Goal: Information Seeking & Learning: Learn about a topic

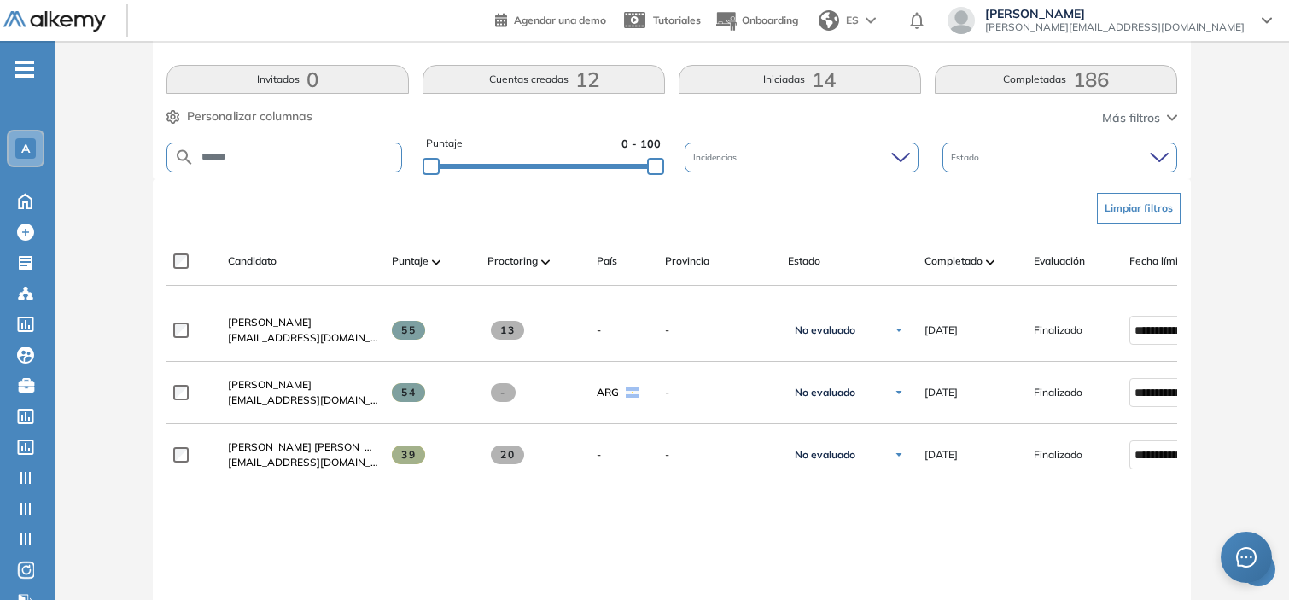
click at [261, 157] on input "******" at bounding box center [298, 157] width 207 height 13
type input "*******"
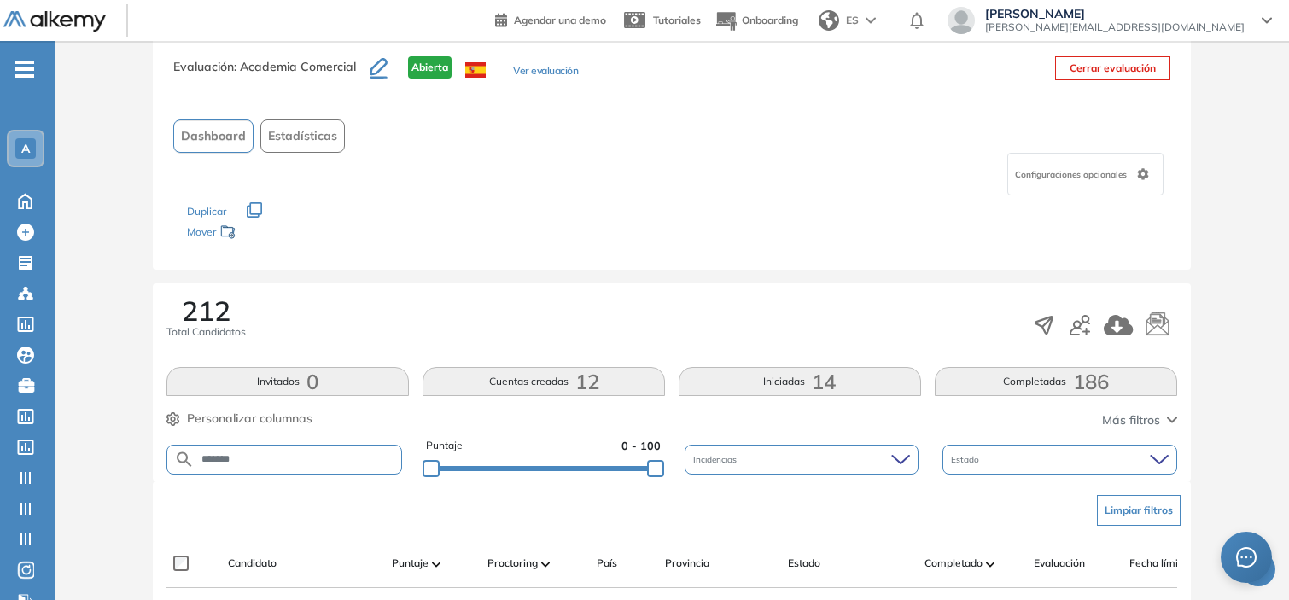
scroll to position [341, 0]
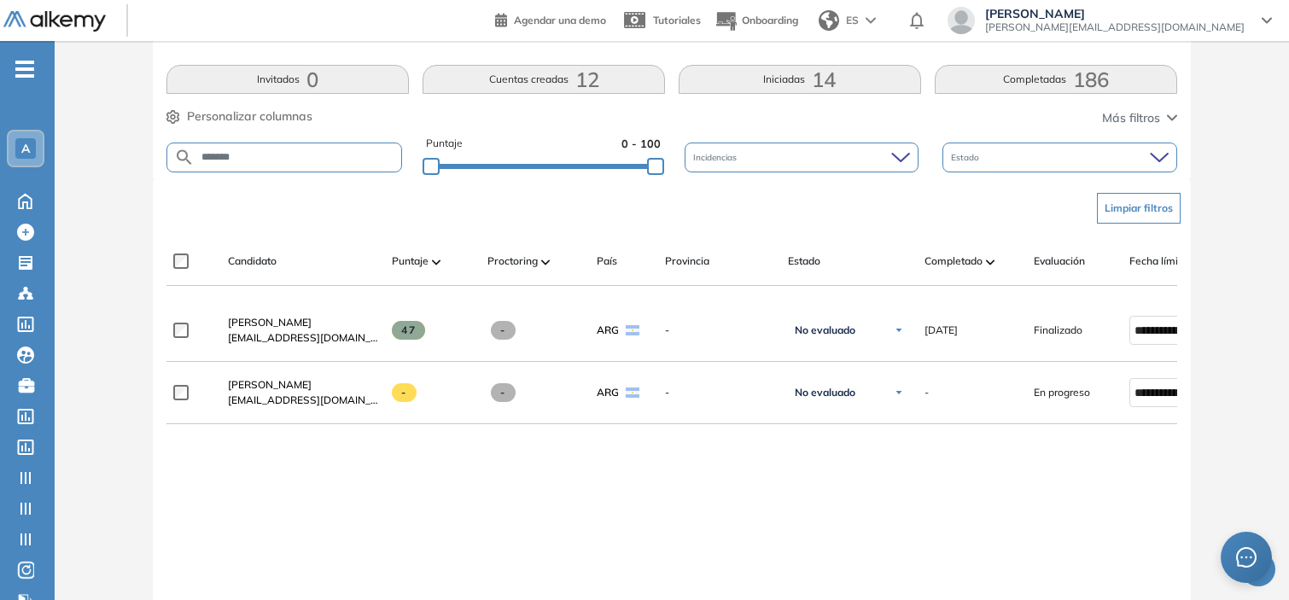
click at [1081, 300] on div at bounding box center [671, 293] width 1010 height 14
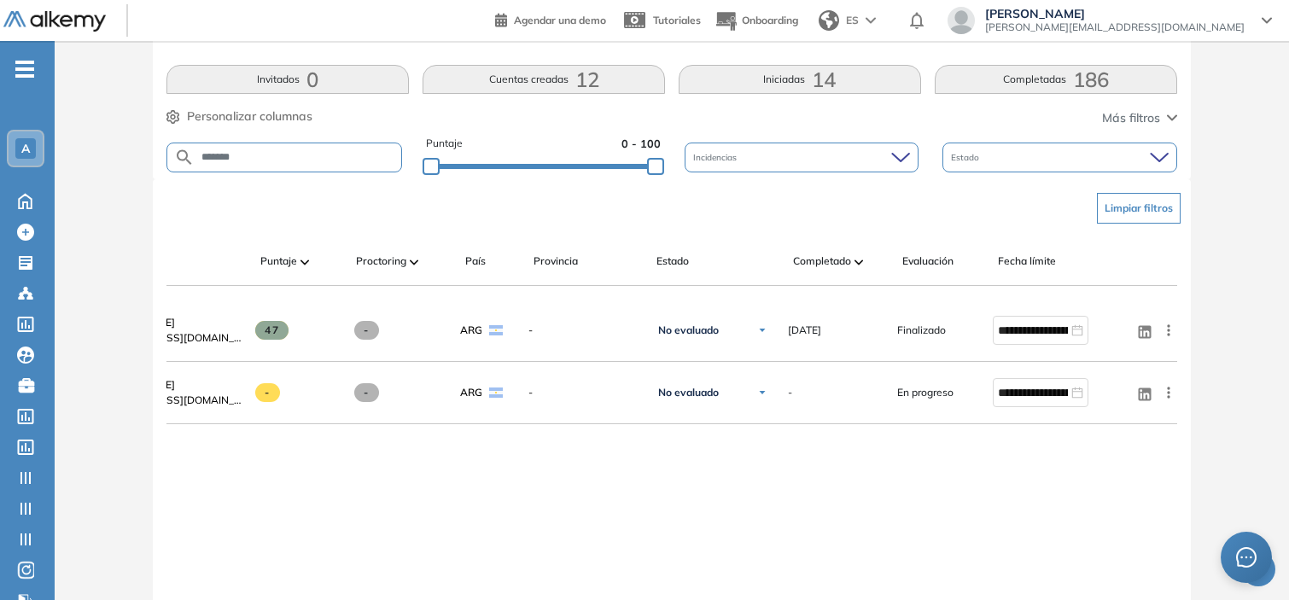
scroll to position [0, 137]
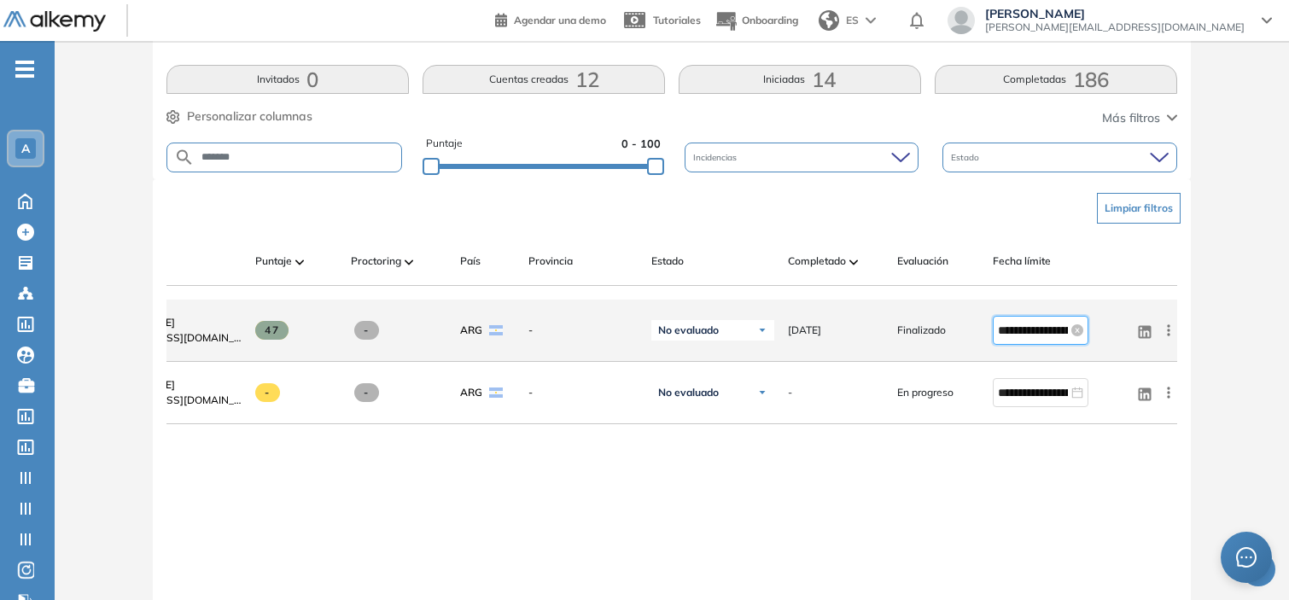
click at [1034, 337] on input "**********" at bounding box center [1033, 330] width 70 height 19
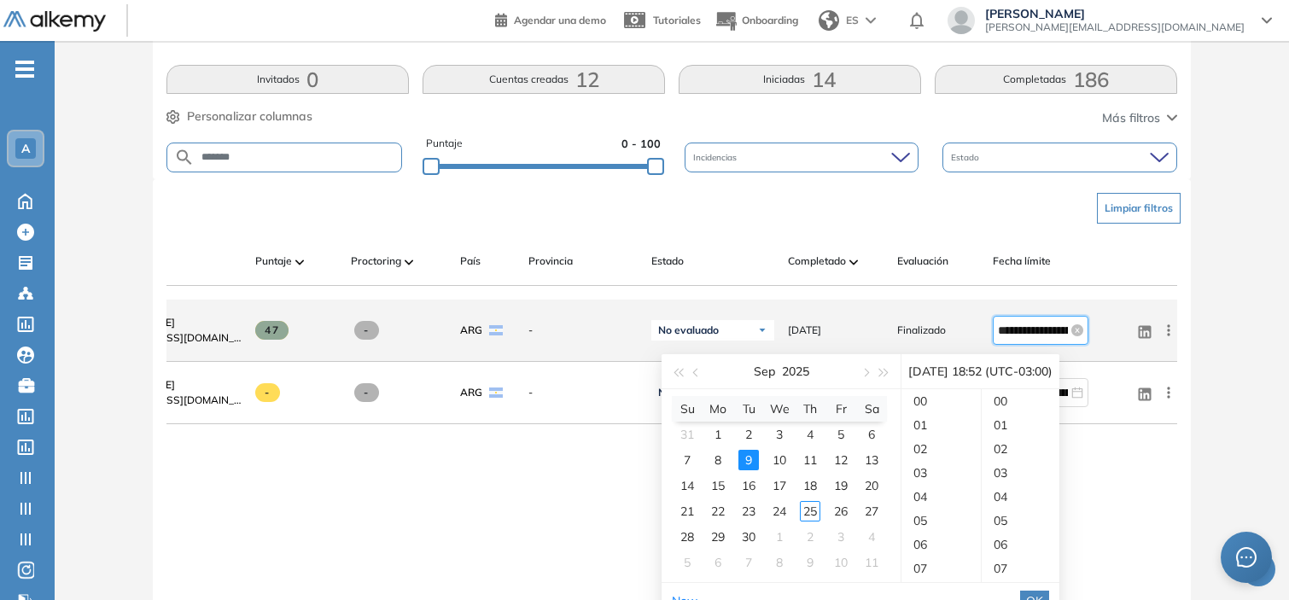
scroll to position [1242, 0]
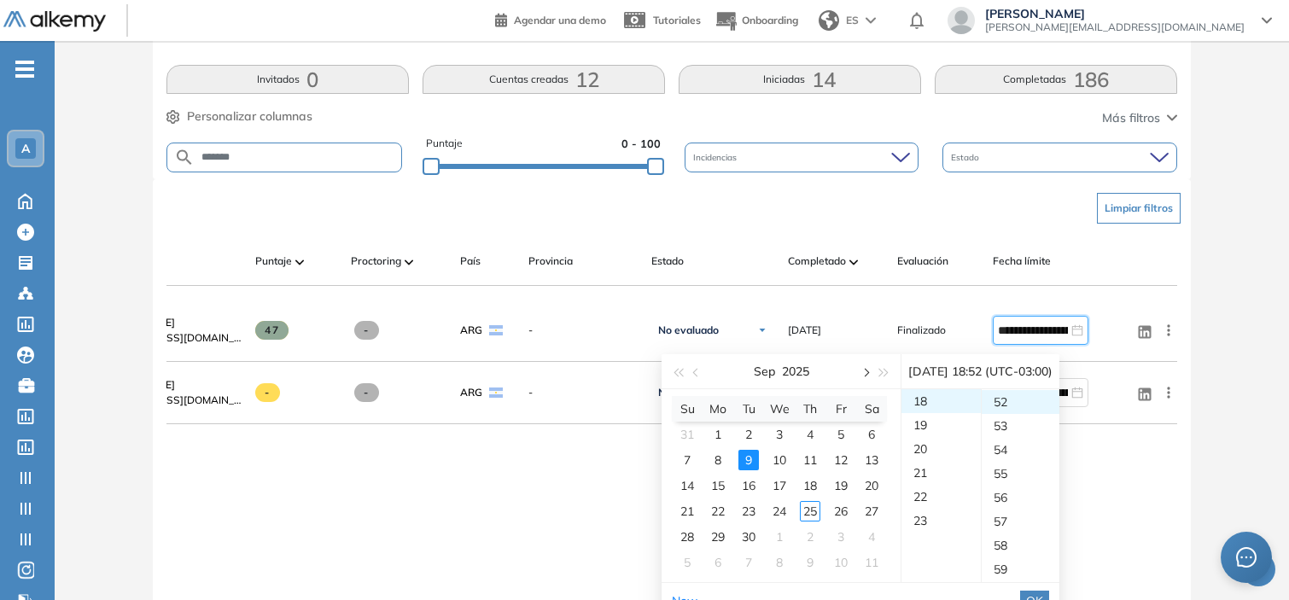
click at [871, 373] on button "button" at bounding box center [864, 371] width 19 height 34
click at [777, 436] on div "1" at bounding box center [779, 434] width 20 height 20
click at [923, 390] on div "23" at bounding box center [940, 402] width 79 height 24
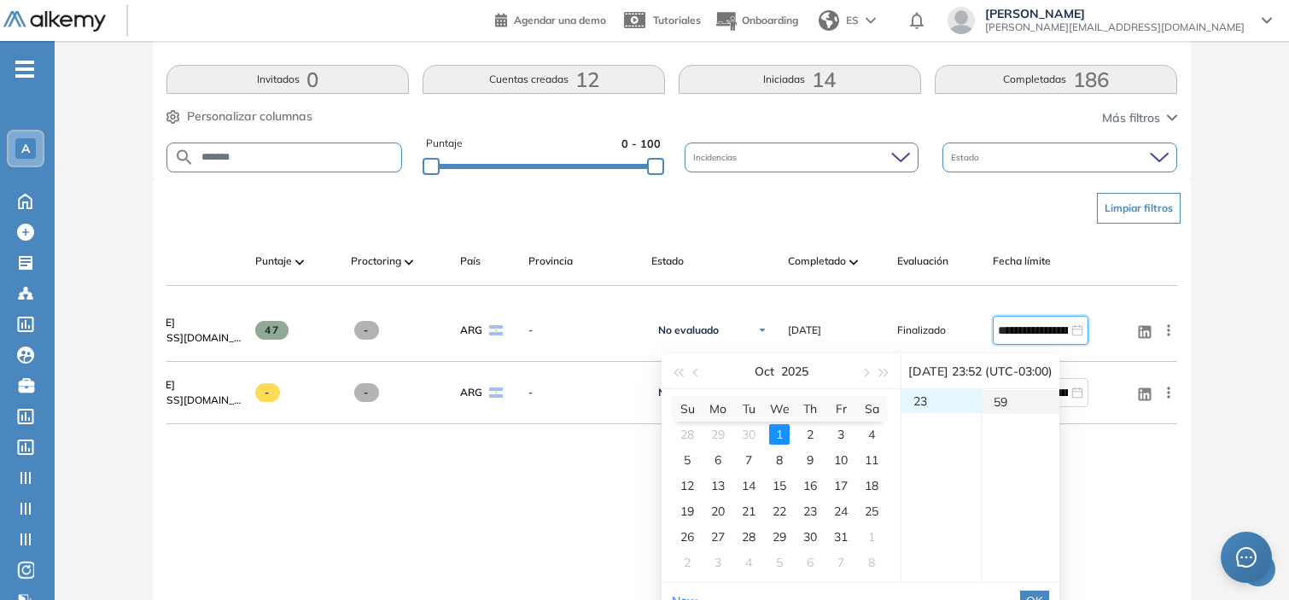
click at [1012, 399] on div "59" at bounding box center [1020, 402] width 79 height 24
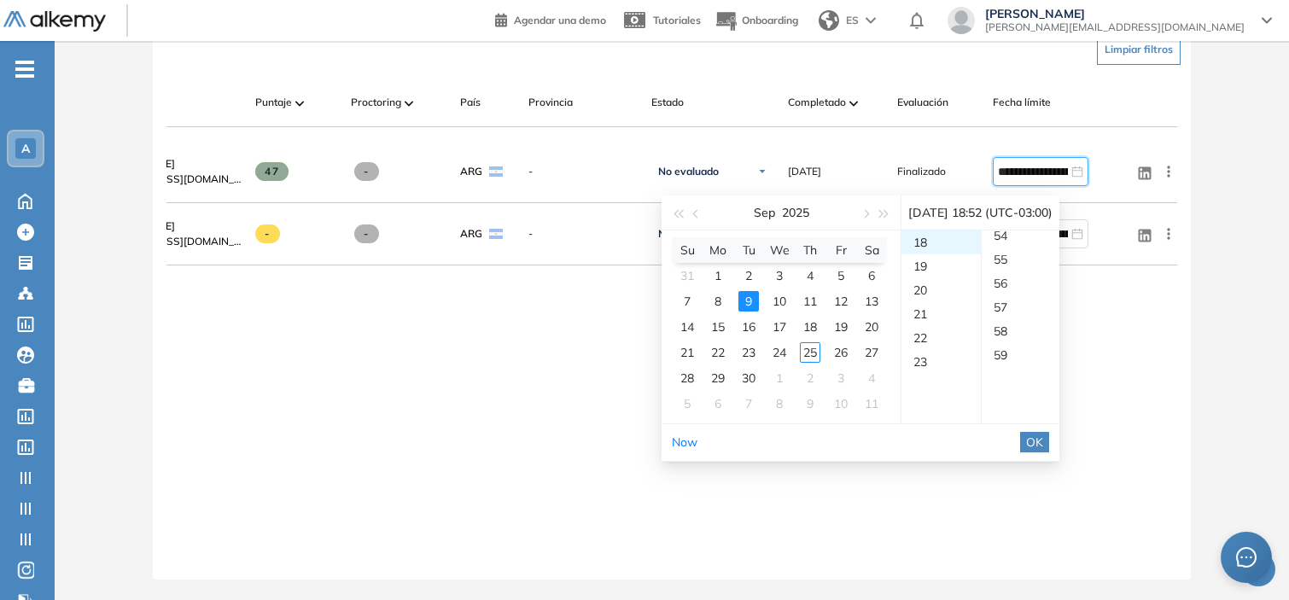
scroll to position [513, 0]
click at [1049, 432] on button "OK" at bounding box center [1034, 442] width 29 height 20
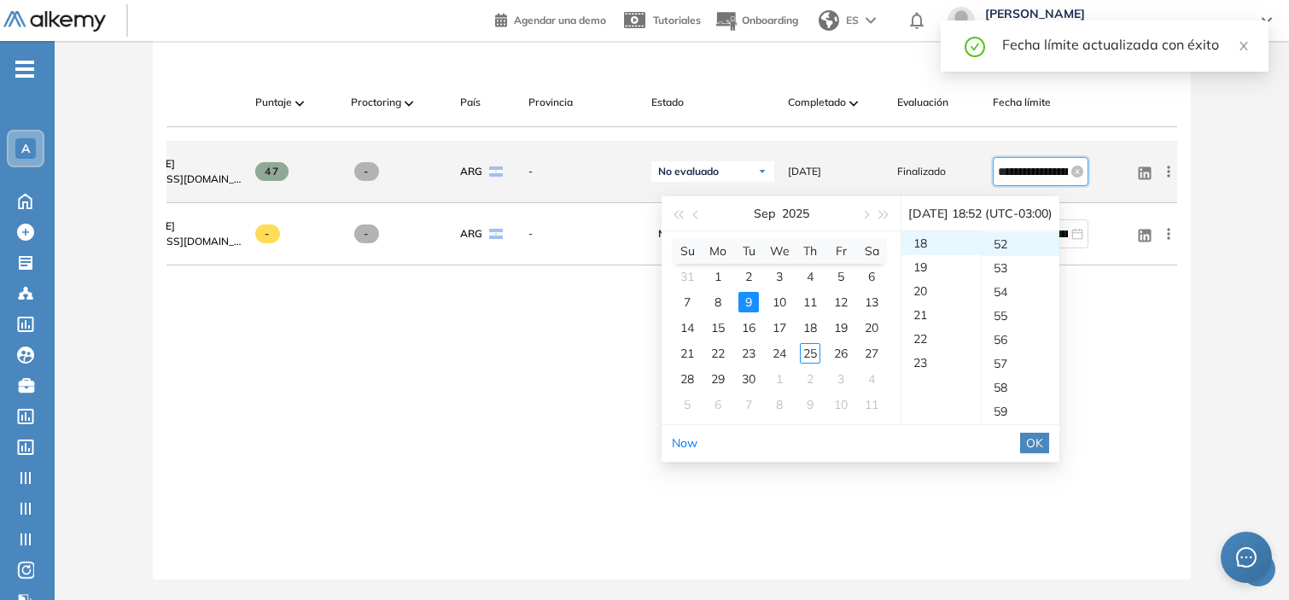
click at [1030, 165] on input "**********" at bounding box center [1033, 171] width 70 height 19
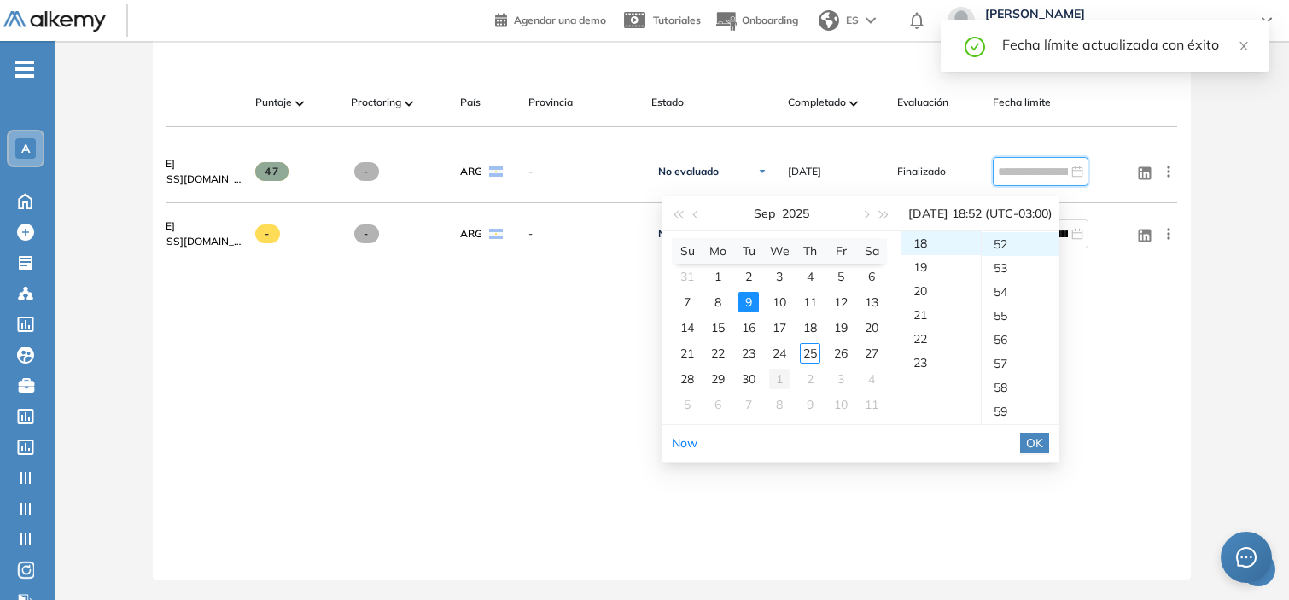
click at [781, 369] on div "1" at bounding box center [779, 379] width 20 height 20
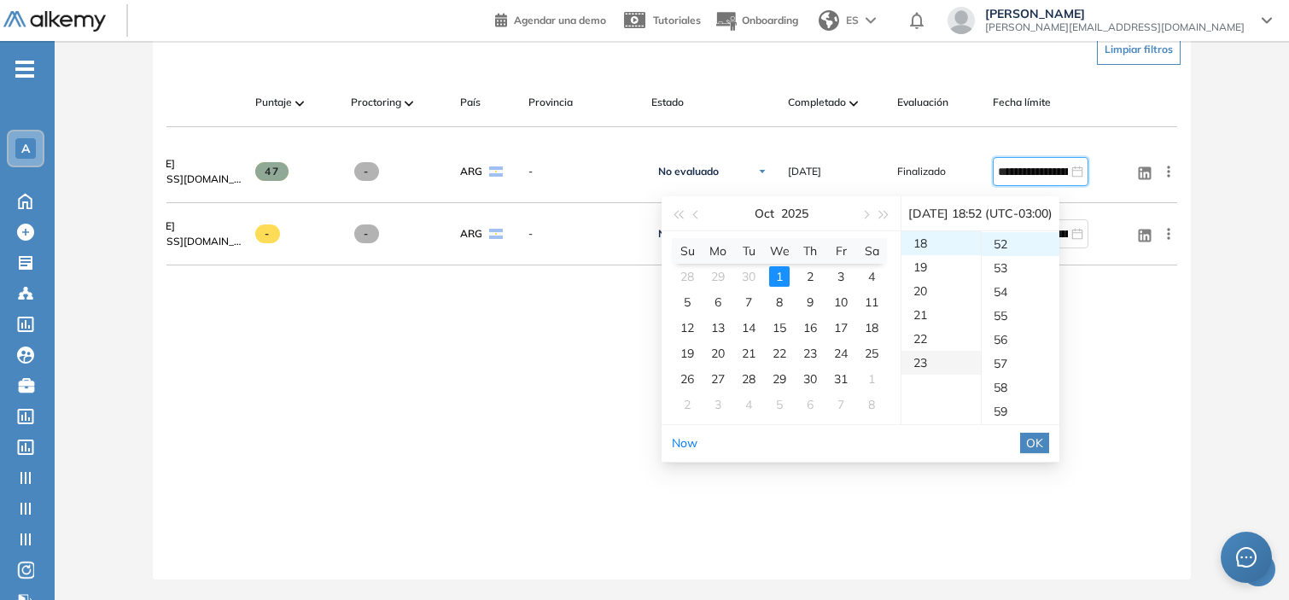
click at [917, 351] on div "23" at bounding box center [940, 363] width 79 height 24
click at [1022, 399] on div "59" at bounding box center [1020, 411] width 79 height 24
click at [1043, 434] on span "OK" at bounding box center [1034, 443] width 17 height 19
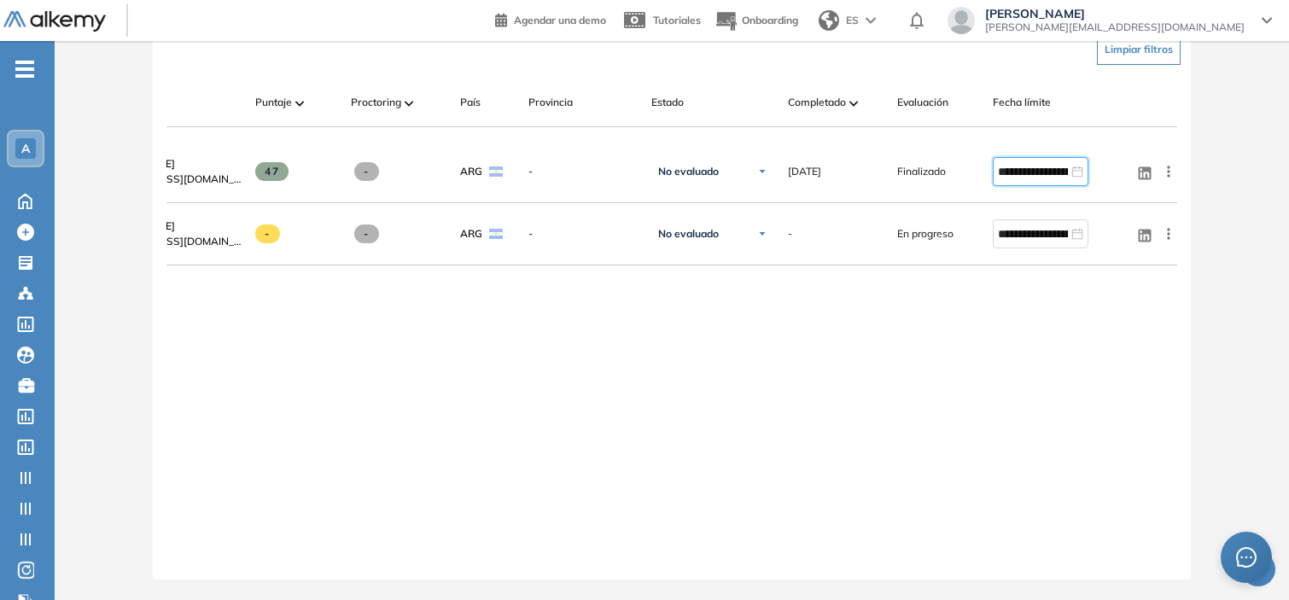
type input "**********"
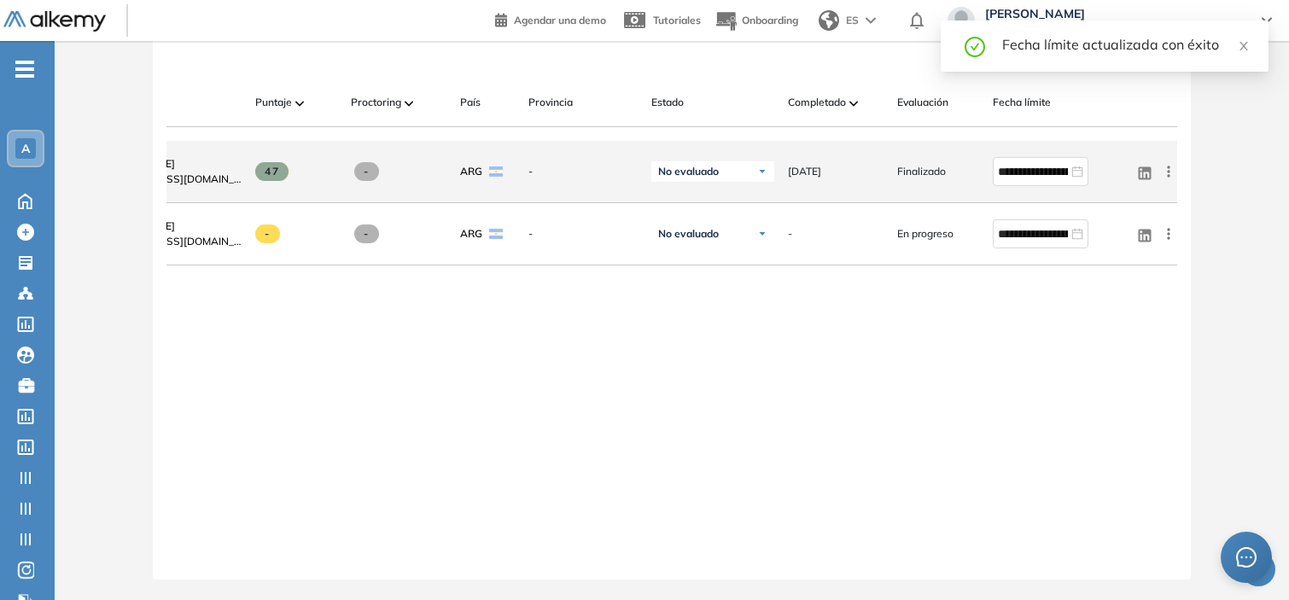
click at [1170, 166] on icon at bounding box center [1168, 171] width 17 height 17
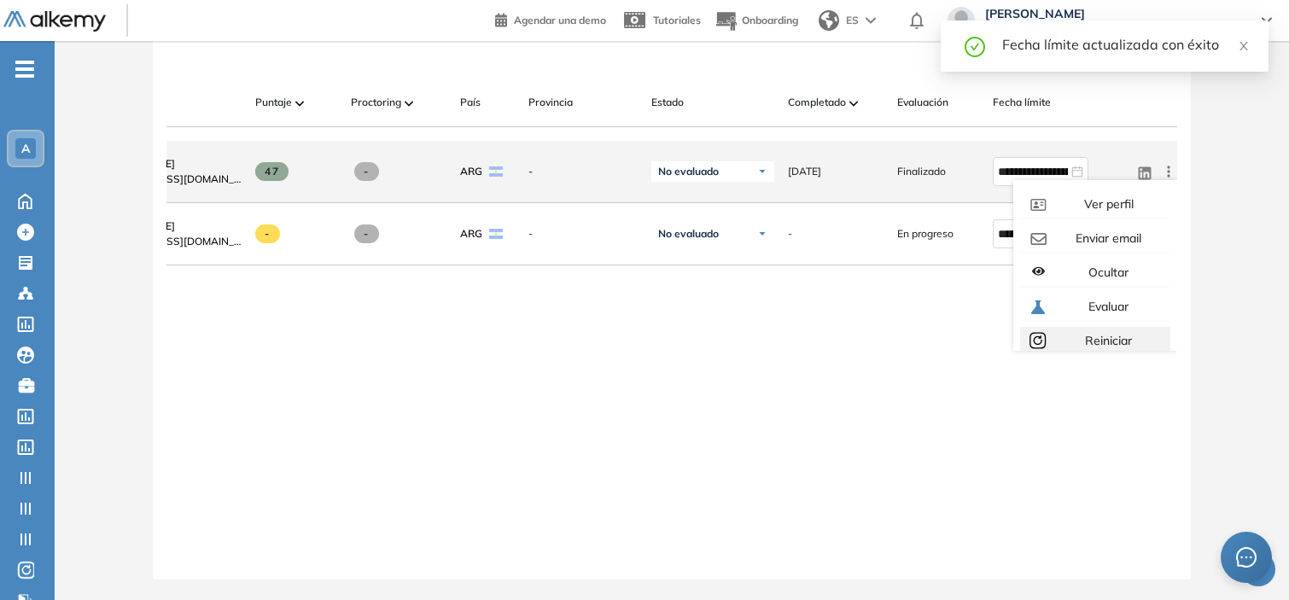
click at [1090, 333] on span "Reiniciar" at bounding box center [1106, 340] width 50 height 15
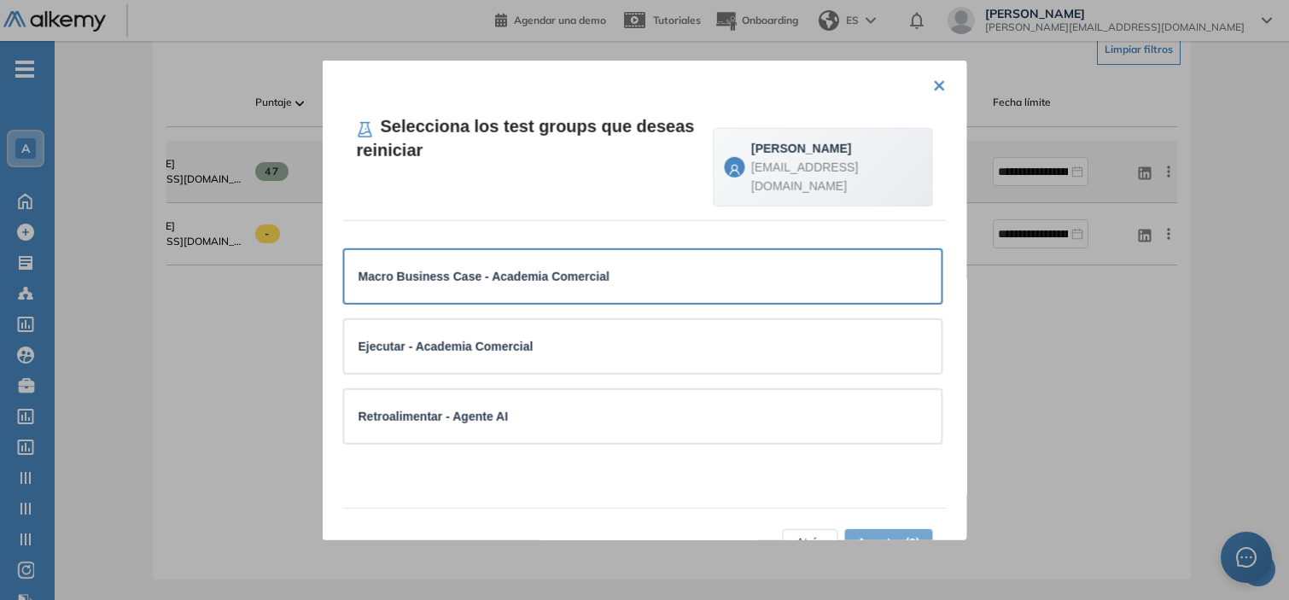
click at [738, 282] on div "Macro Business Case - Academia Comercial" at bounding box center [642, 275] width 569 height 19
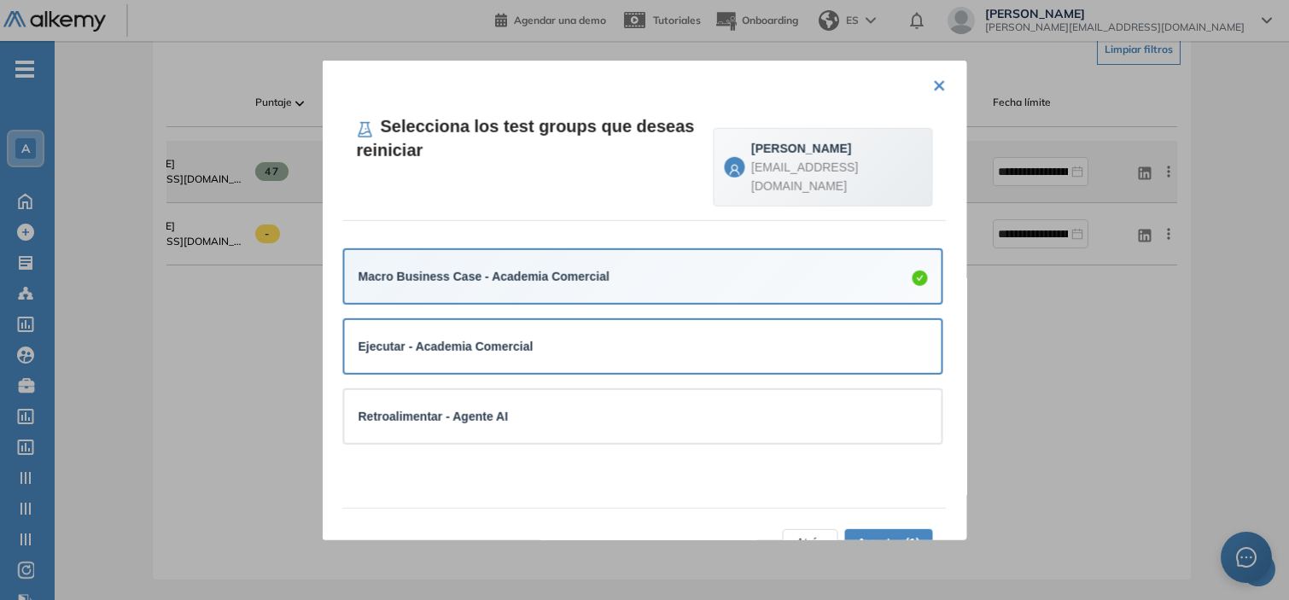
click at [690, 352] on div "Ejecutar - Academia Comercial" at bounding box center [642, 346] width 569 height 19
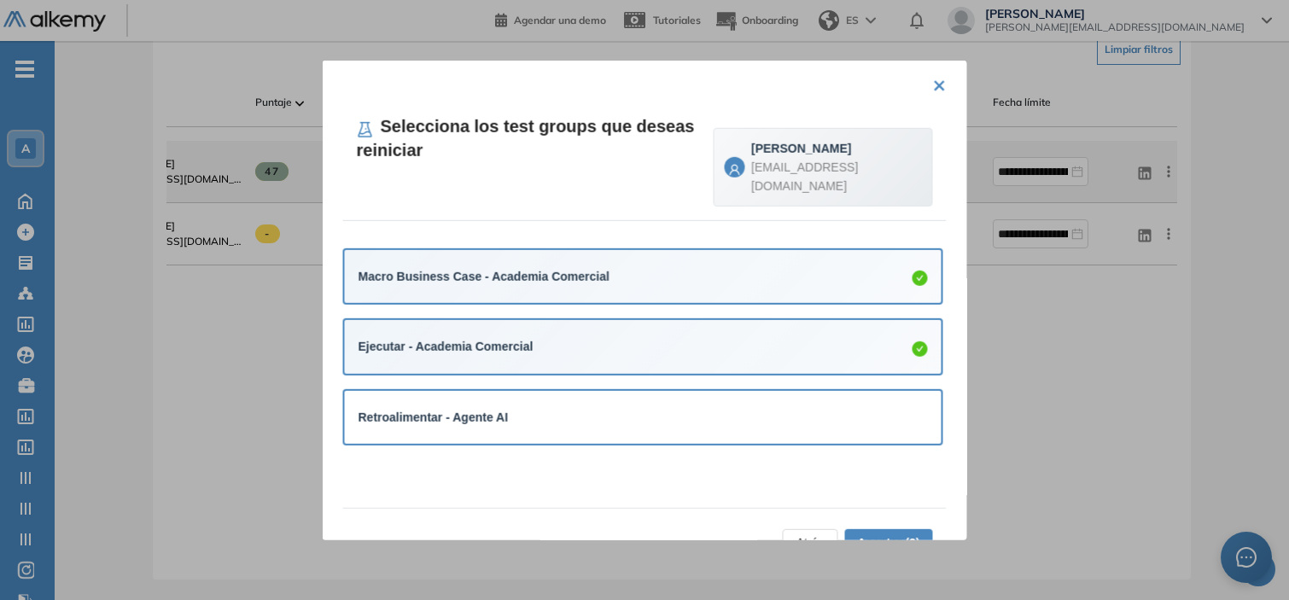
click at [684, 407] on div "Retroalimentar - Agente AI" at bounding box center [642, 416] width 569 height 19
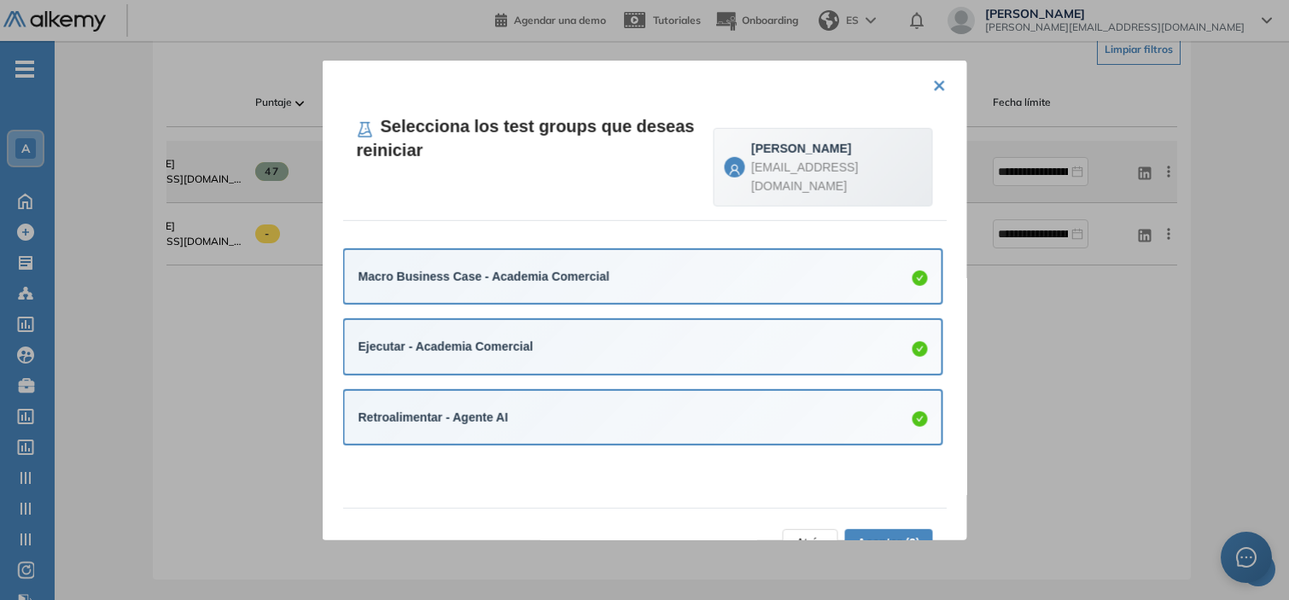
scroll to position [43, 0]
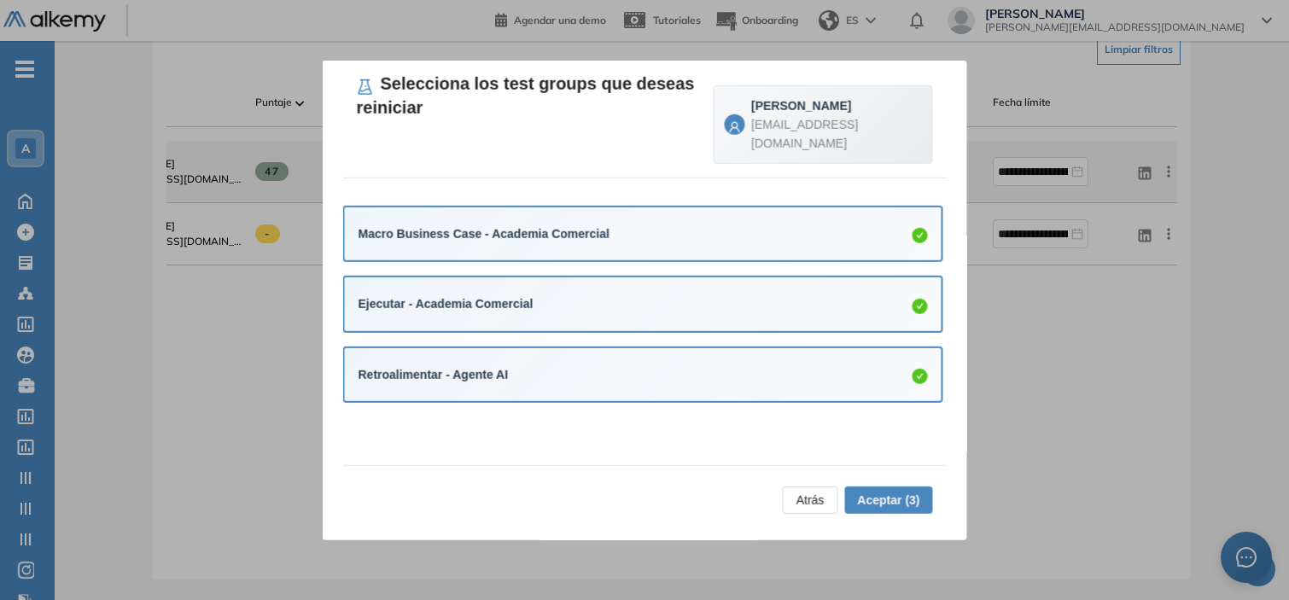
click at [881, 501] on span "Aceptar (3)" at bounding box center [888, 499] width 62 height 19
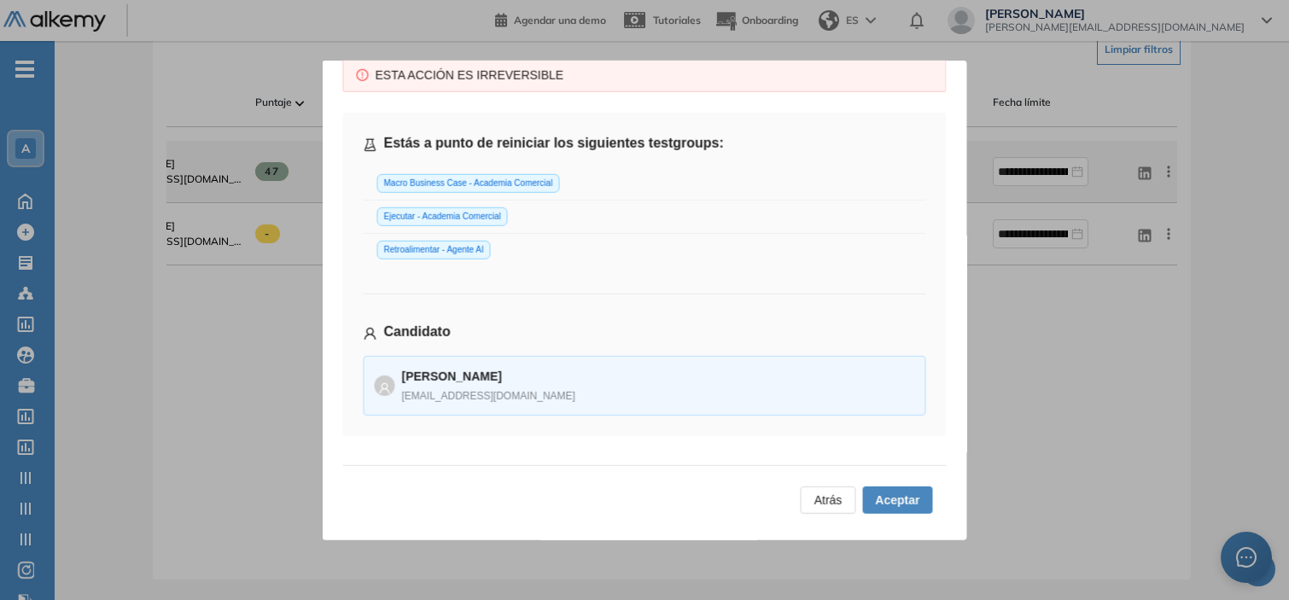
click at [881, 501] on span "Aceptar" at bounding box center [897, 499] width 44 height 19
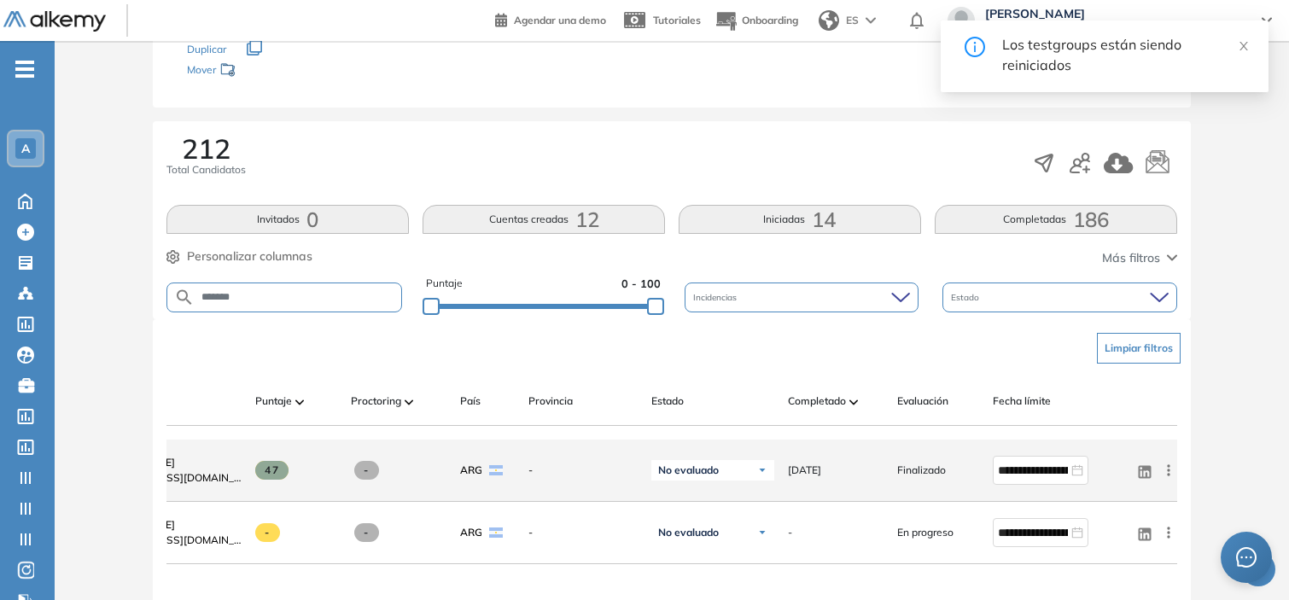
scroll to position [0, 0]
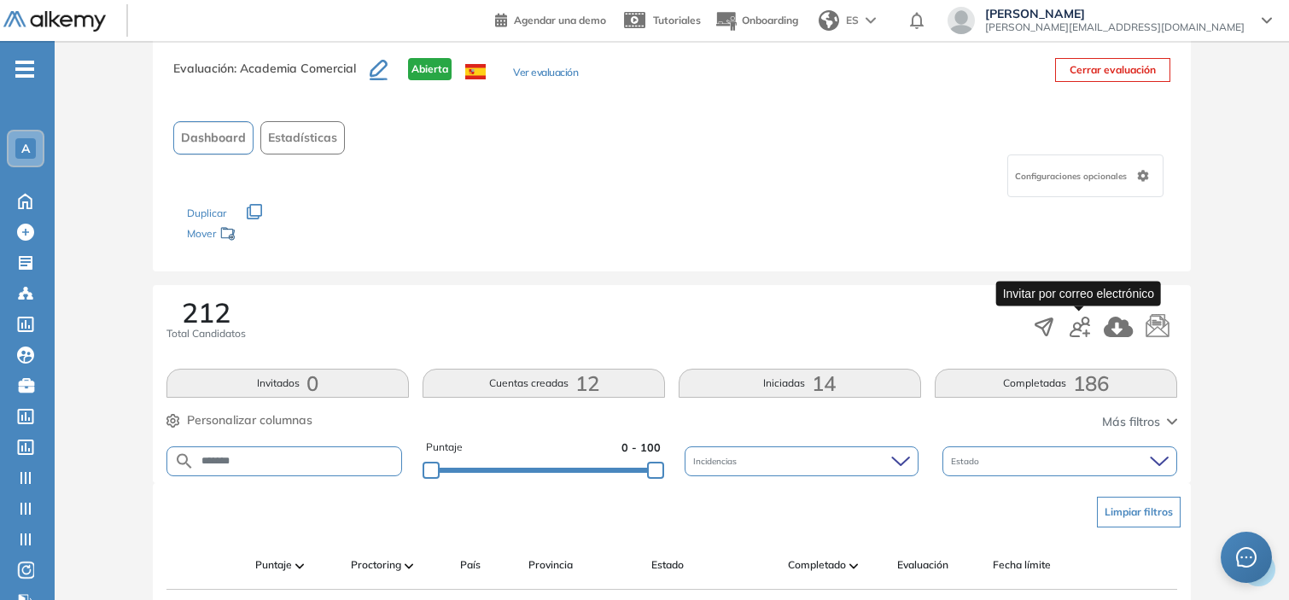
click at [1087, 324] on icon "button" at bounding box center [1079, 327] width 20 height 20
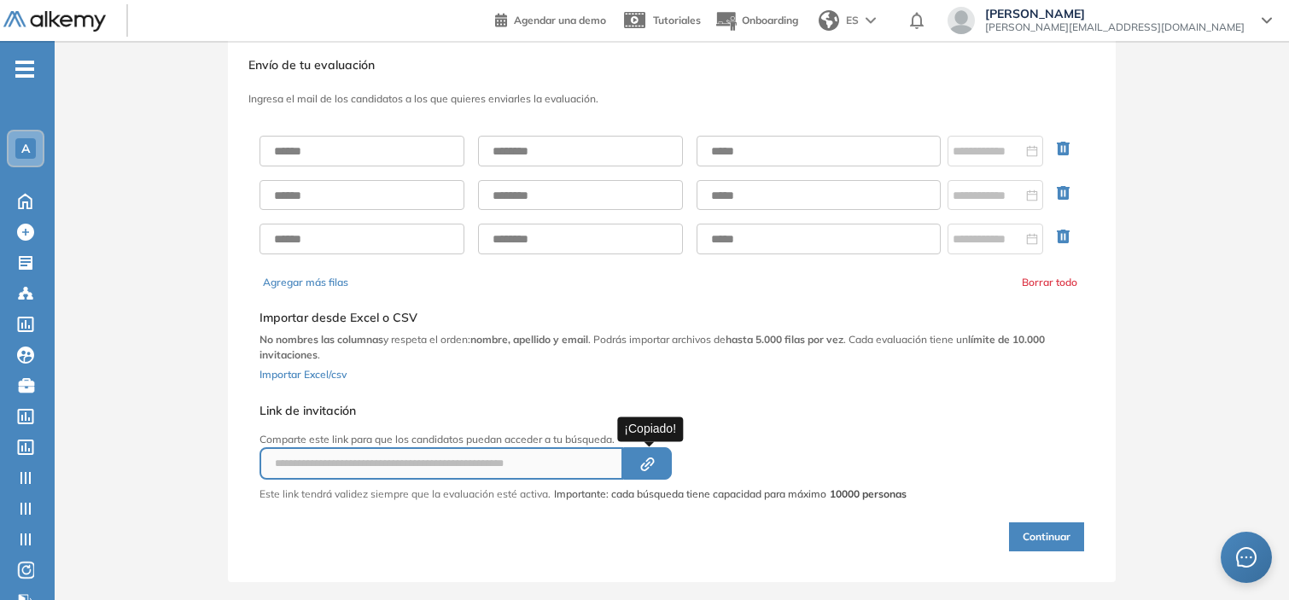
click at [645, 465] on icon "Created by potrace 1.16, written by [PERSON_NAME] [DATE]-[DATE]" at bounding box center [647, 464] width 20 height 14
click at [632, 455] on button "Created by potrace 1.16, written by [PERSON_NAME] [DATE]-[DATE]" at bounding box center [647, 463] width 49 height 32
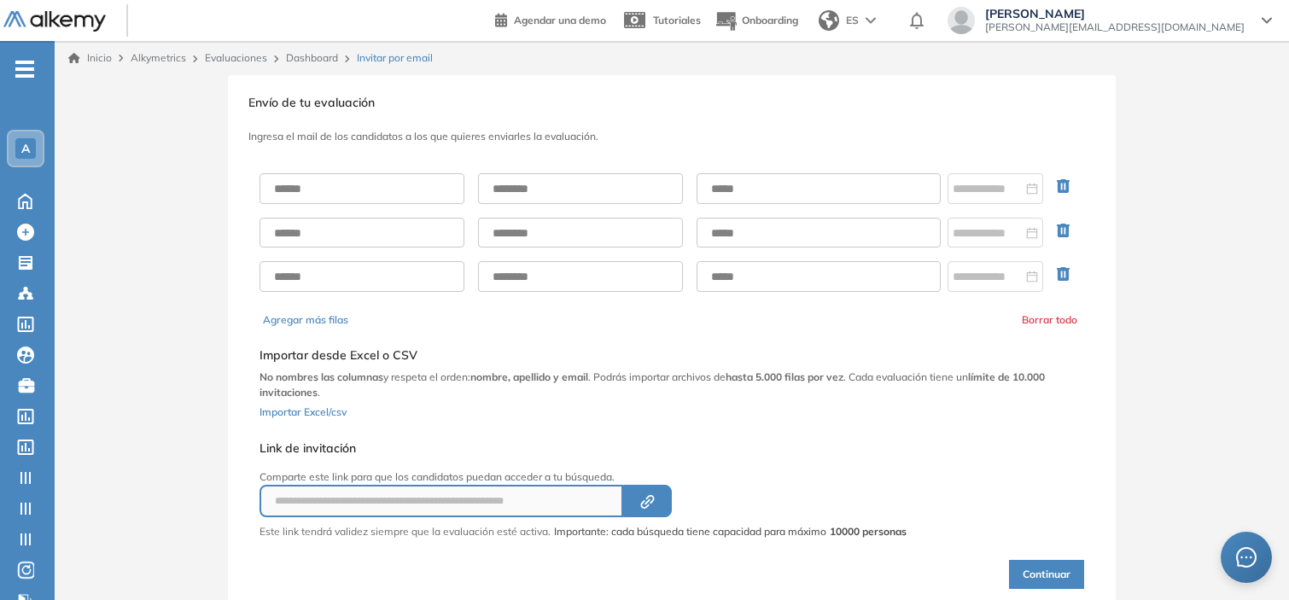
click at [317, 61] on link "Dashboard" at bounding box center [312, 57] width 52 height 13
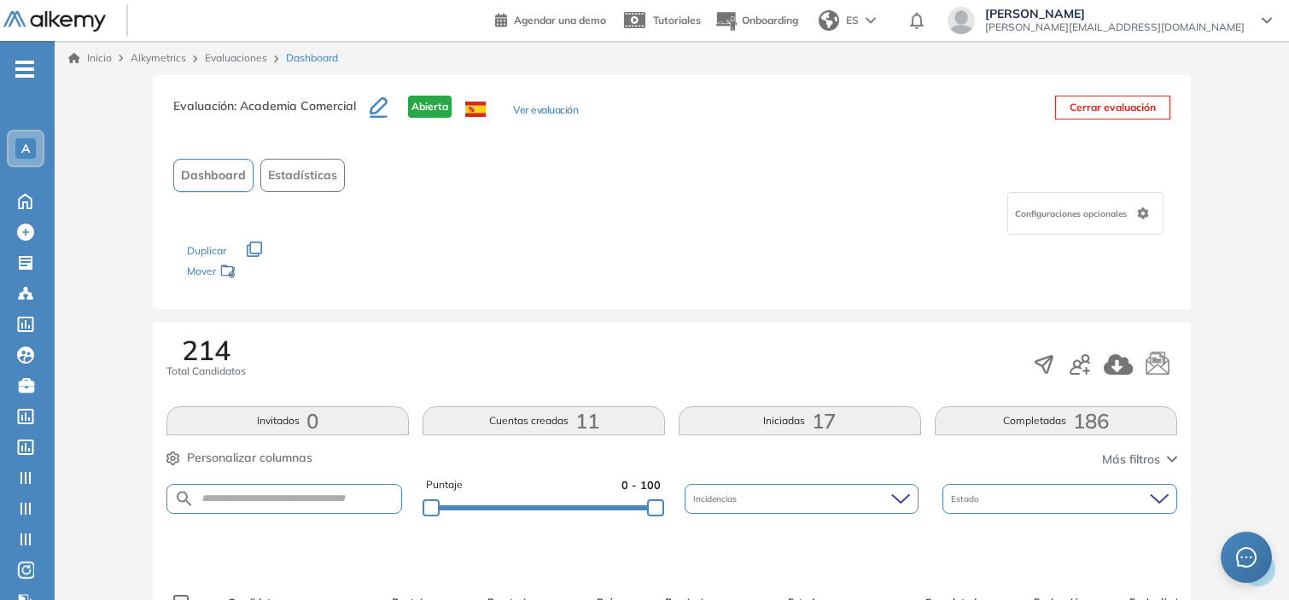
click at [399, 336] on div "214 Total Candidatos" at bounding box center [671, 364] width 1010 height 56
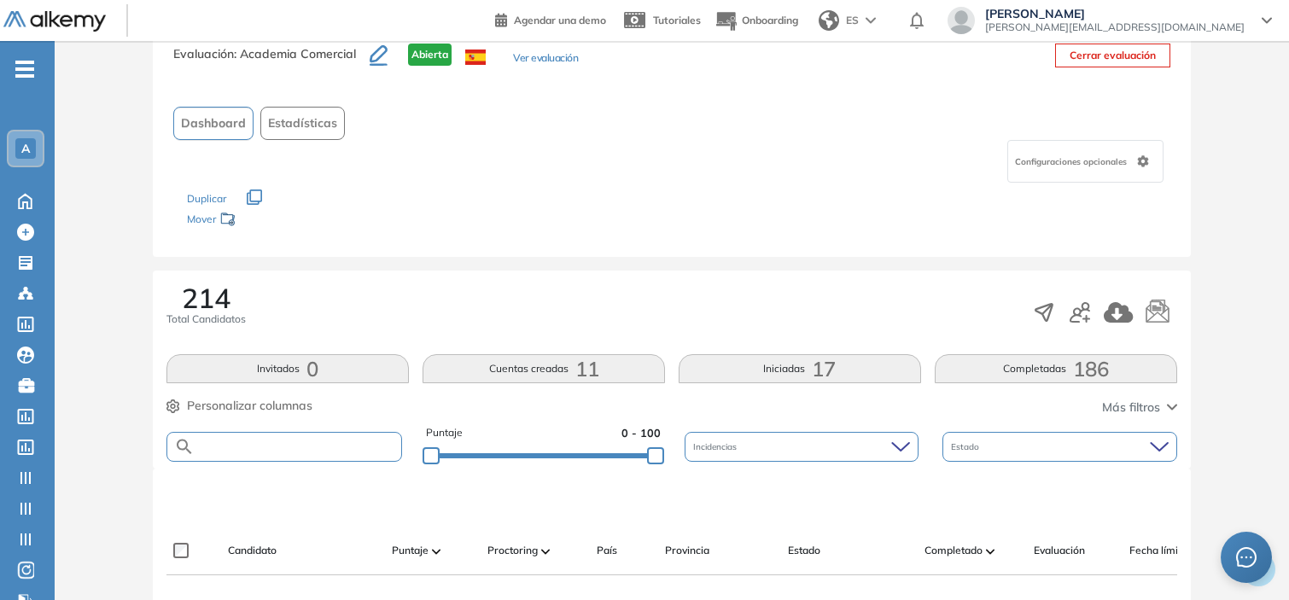
click at [357, 444] on input "text" at bounding box center [298, 446] width 207 height 13
type input "*******"
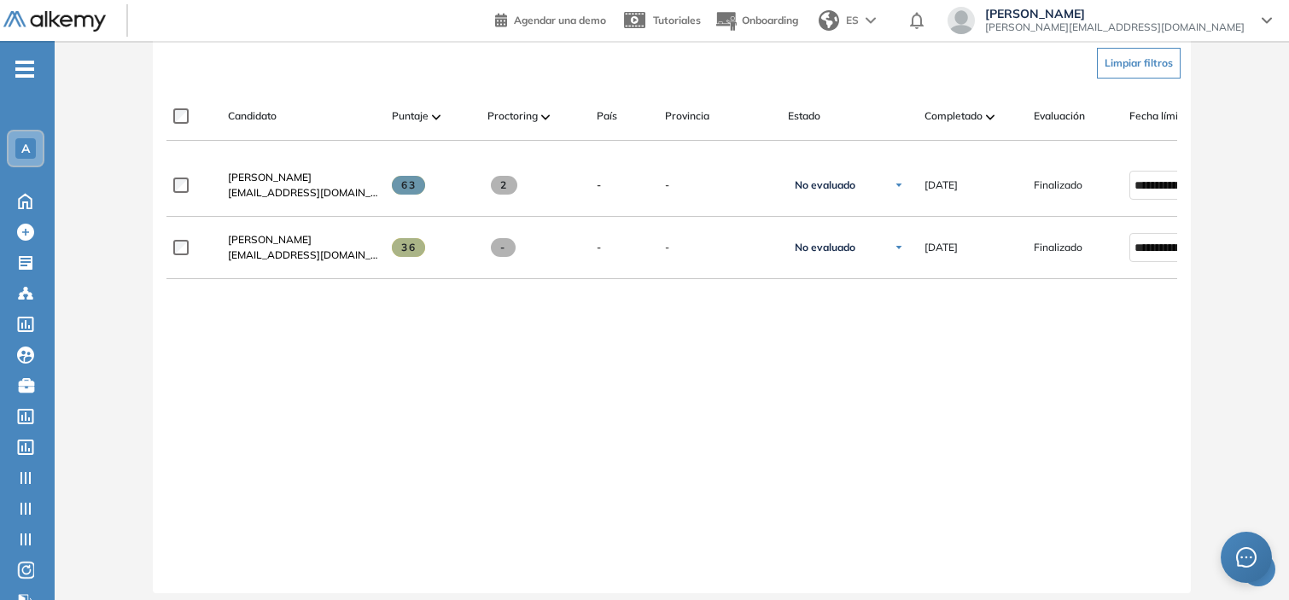
scroll to position [0, 137]
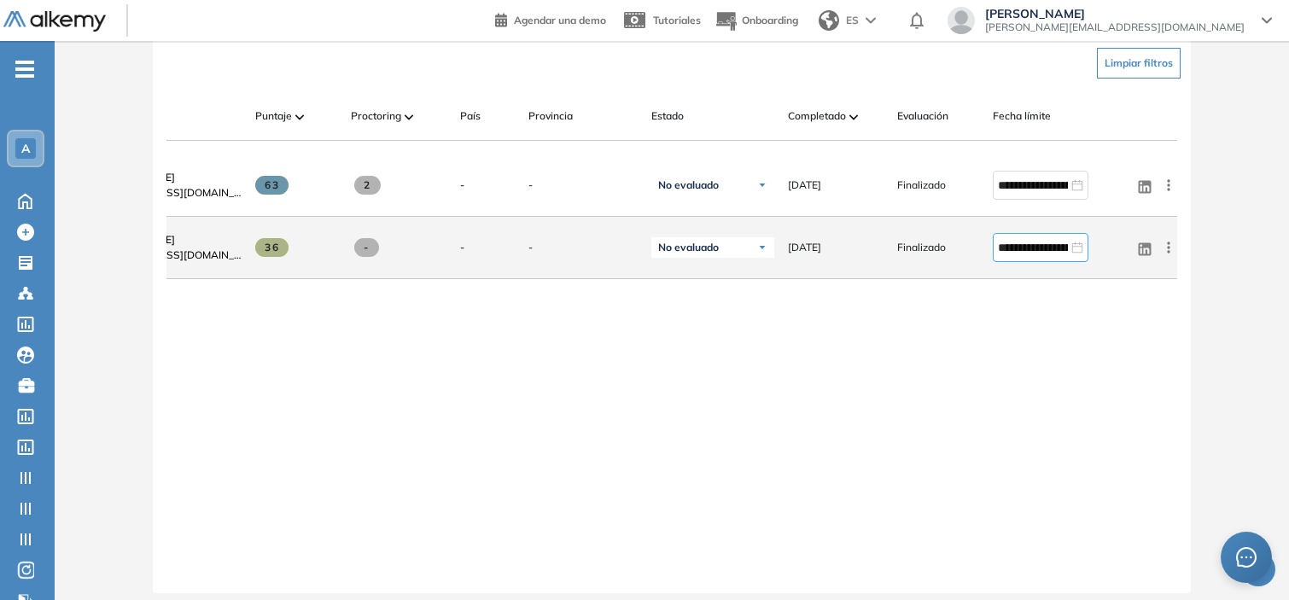
click at [1043, 262] on div "**********" at bounding box center [1041, 247] width 96 height 29
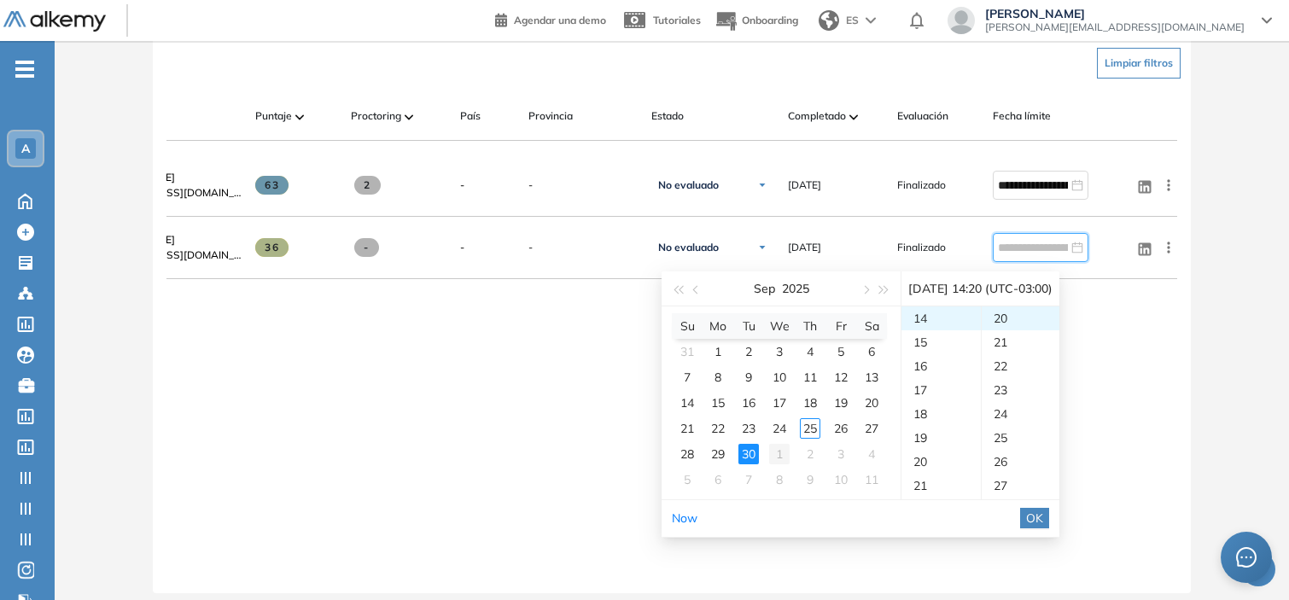
click at [778, 448] on div "1" at bounding box center [779, 454] width 20 height 20
click at [924, 317] on div "23" at bounding box center [940, 318] width 79 height 24
click at [1021, 316] on div "59" at bounding box center [1020, 319] width 79 height 24
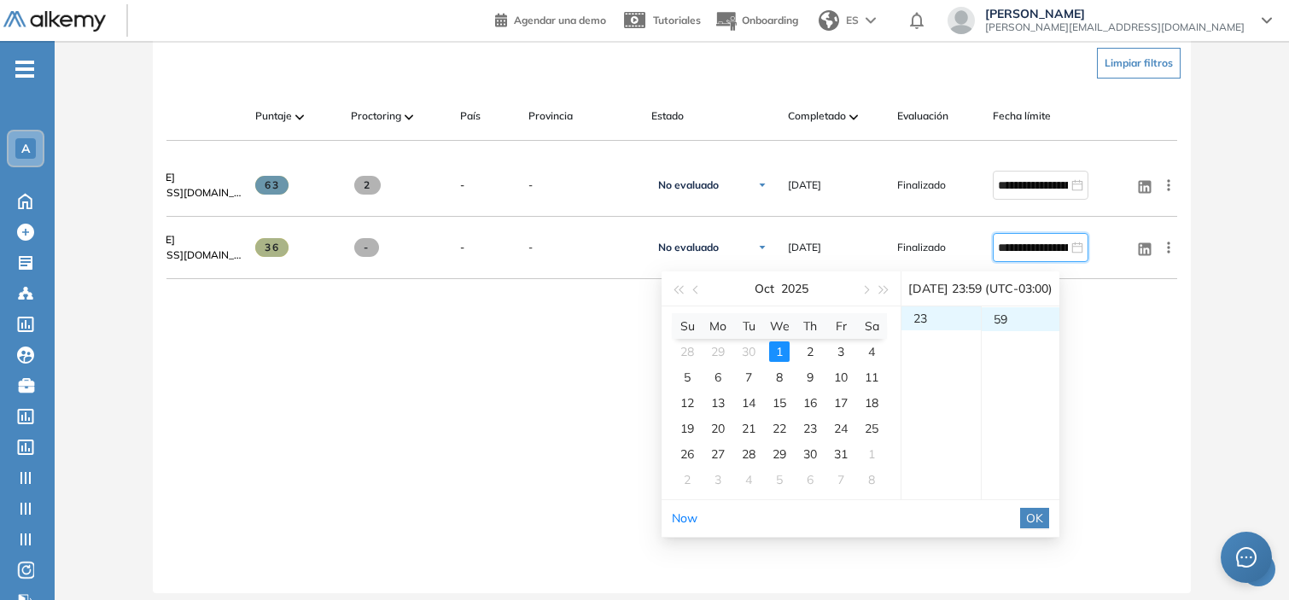
click at [1043, 515] on span "OK" at bounding box center [1034, 518] width 17 height 19
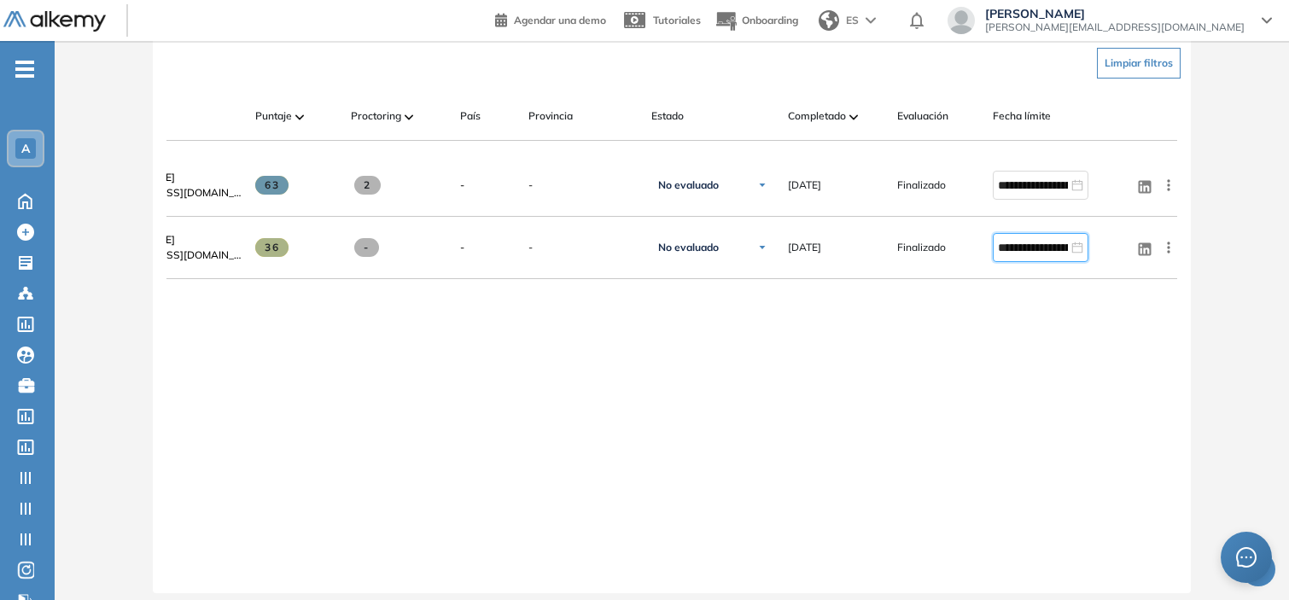
type input "**********"
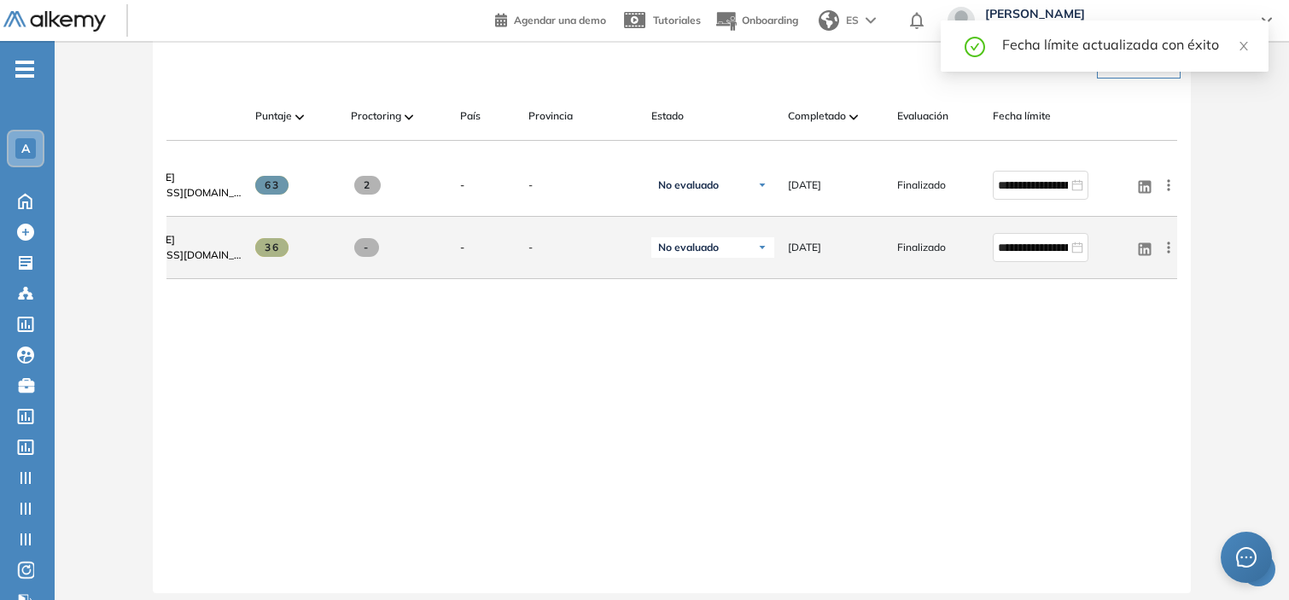
click at [1165, 256] on icon at bounding box center [1168, 247] width 17 height 17
click at [1119, 372] on span "Reiniciar" at bounding box center [1106, 369] width 50 height 15
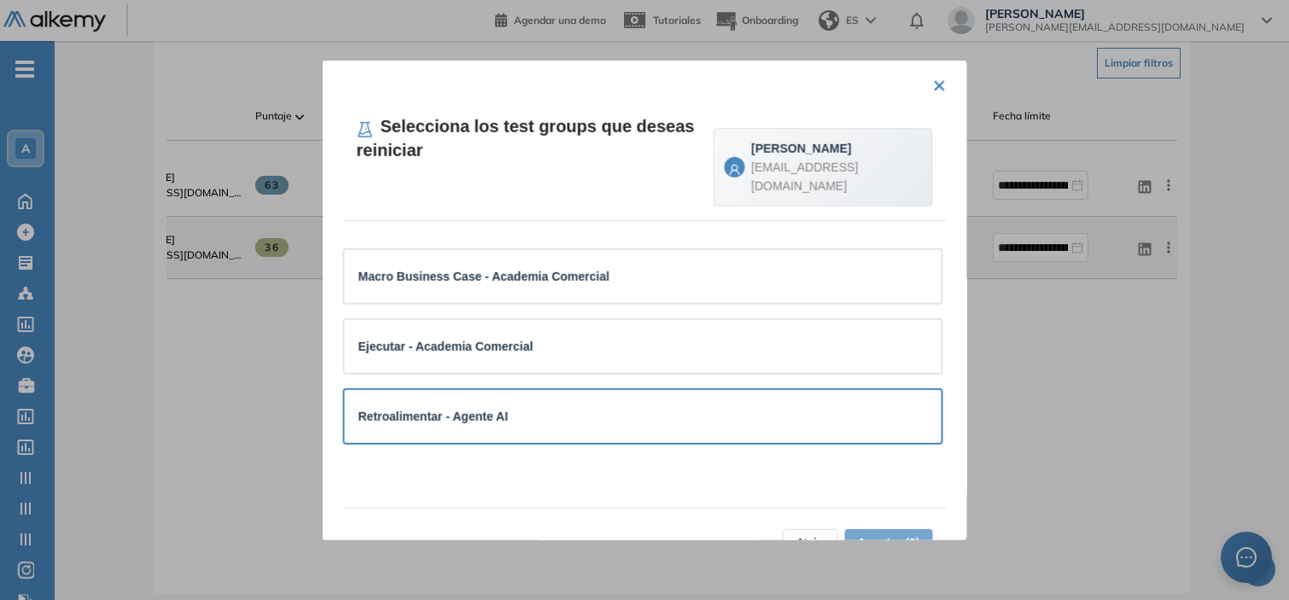
click at [594, 419] on div "Retroalimentar - Agente AI" at bounding box center [642, 415] width 569 height 19
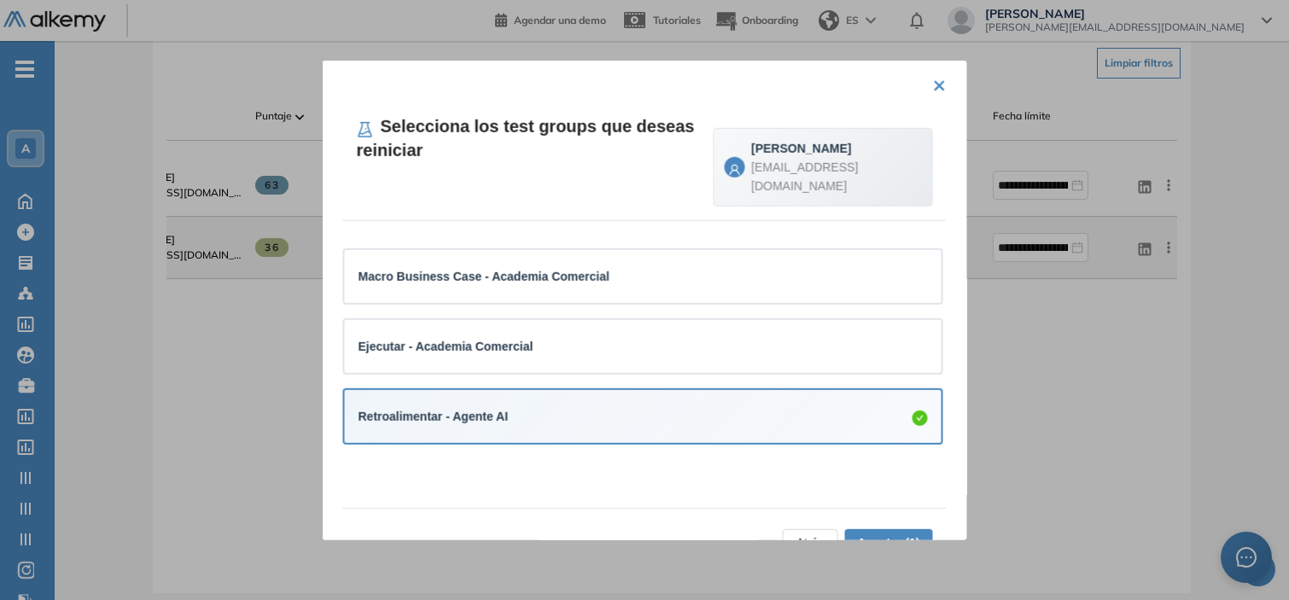
scroll to position [43, 0]
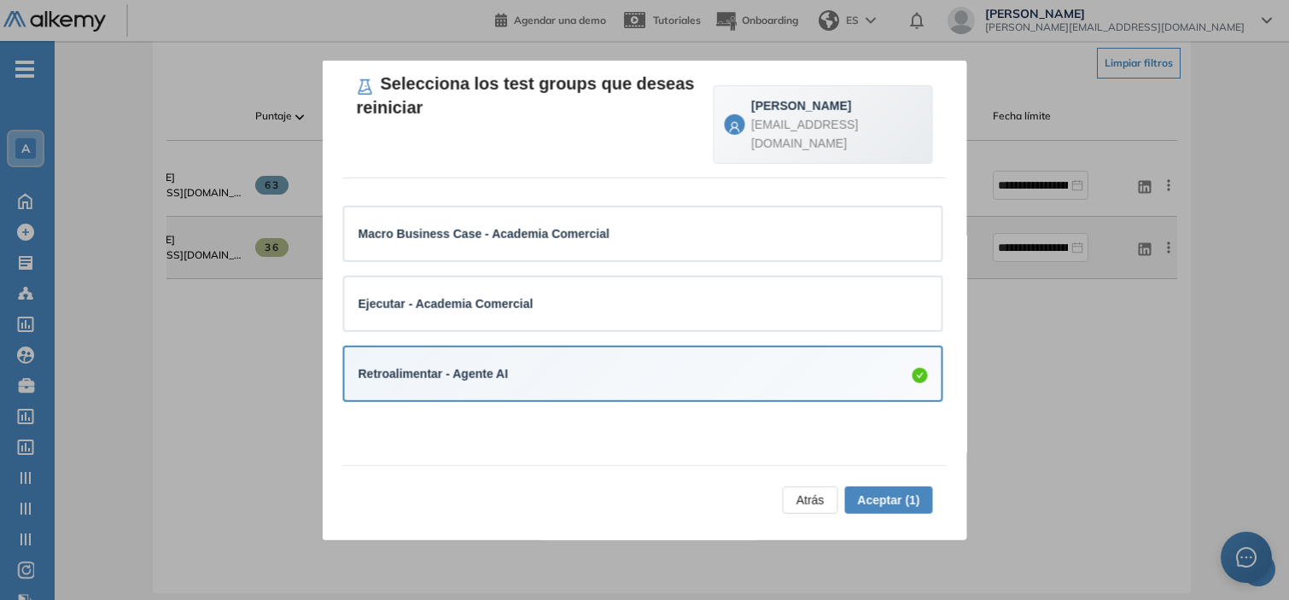
click at [879, 498] on span "Aceptar (1)" at bounding box center [888, 499] width 62 height 19
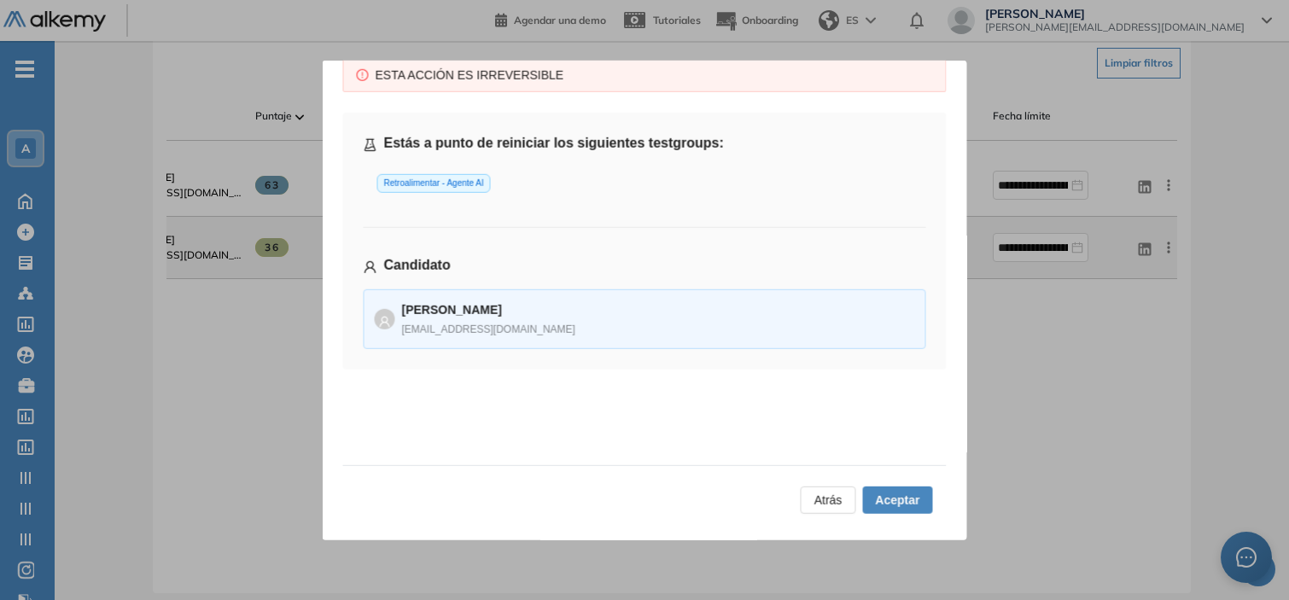
click at [879, 498] on span "Aceptar" at bounding box center [897, 499] width 44 height 19
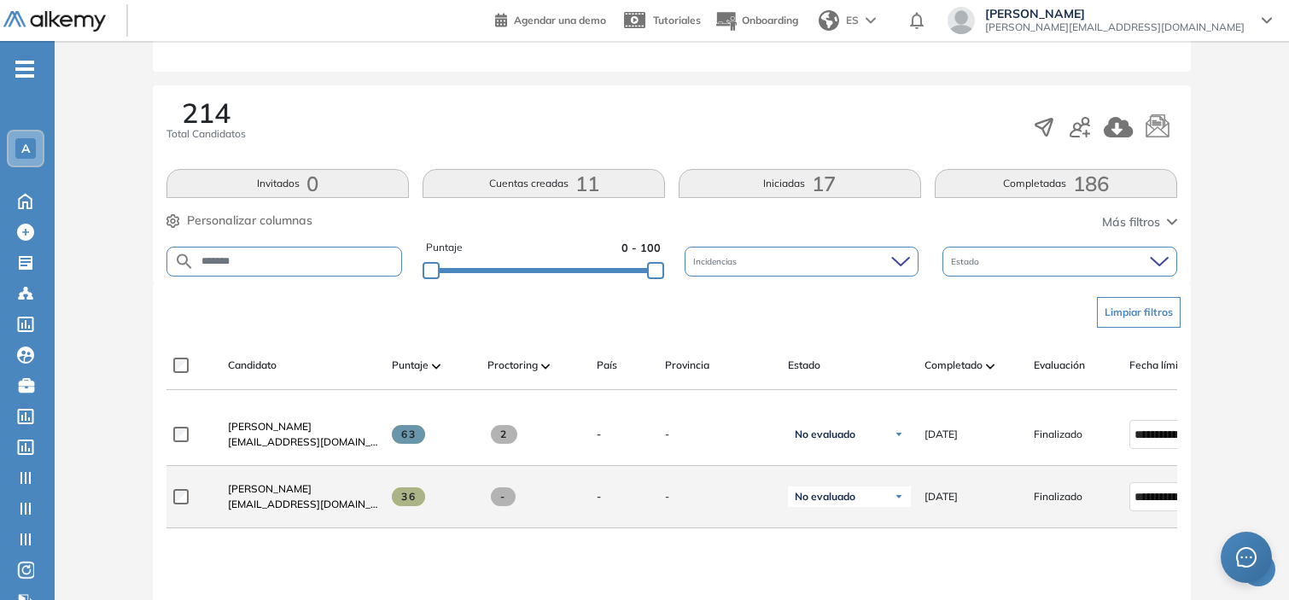
scroll to position [232, 0]
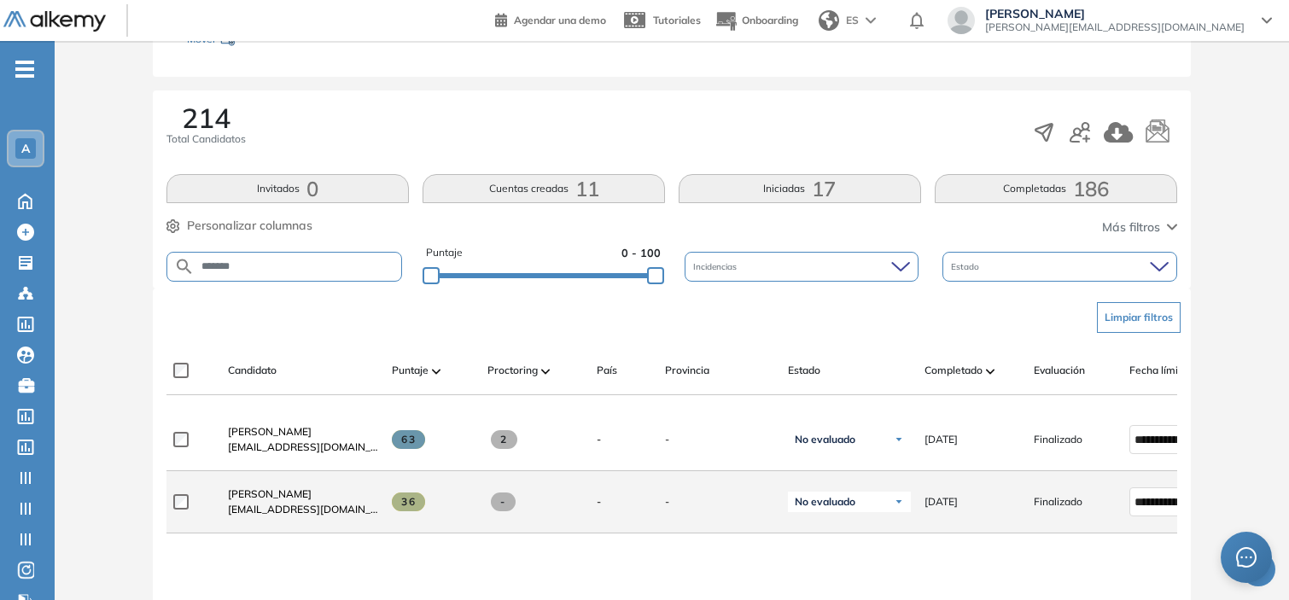
click at [267, 271] on input "*******" at bounding box center [298, 266] width 207 height 13
type input "****"
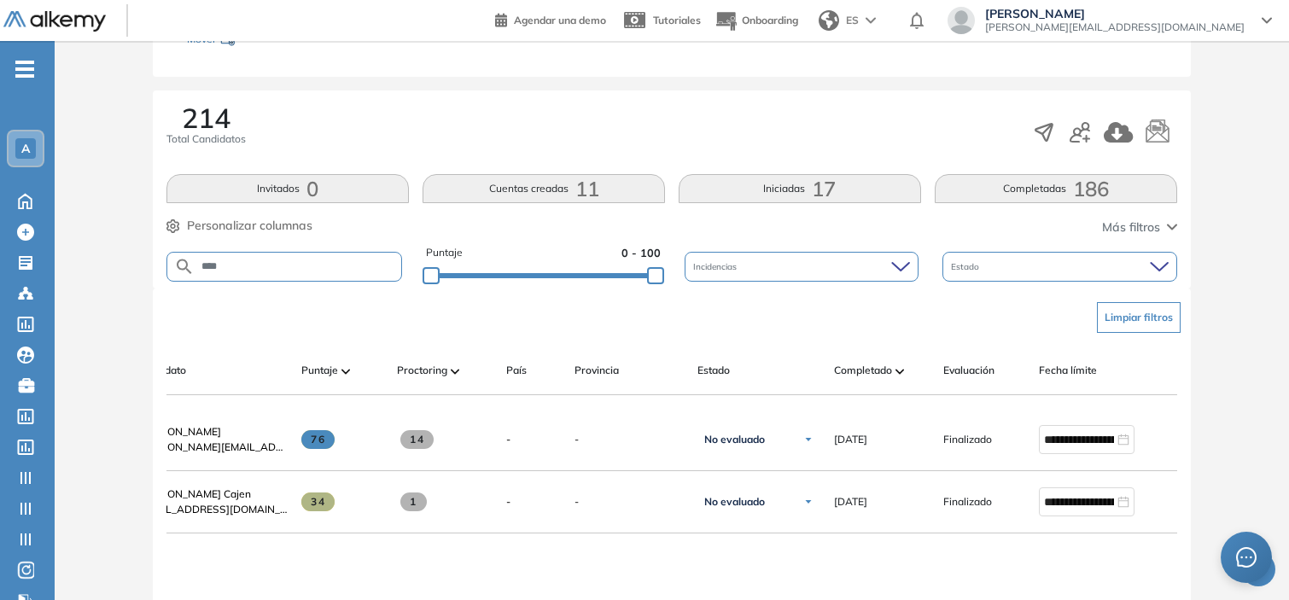
scroll to position [0, 137]
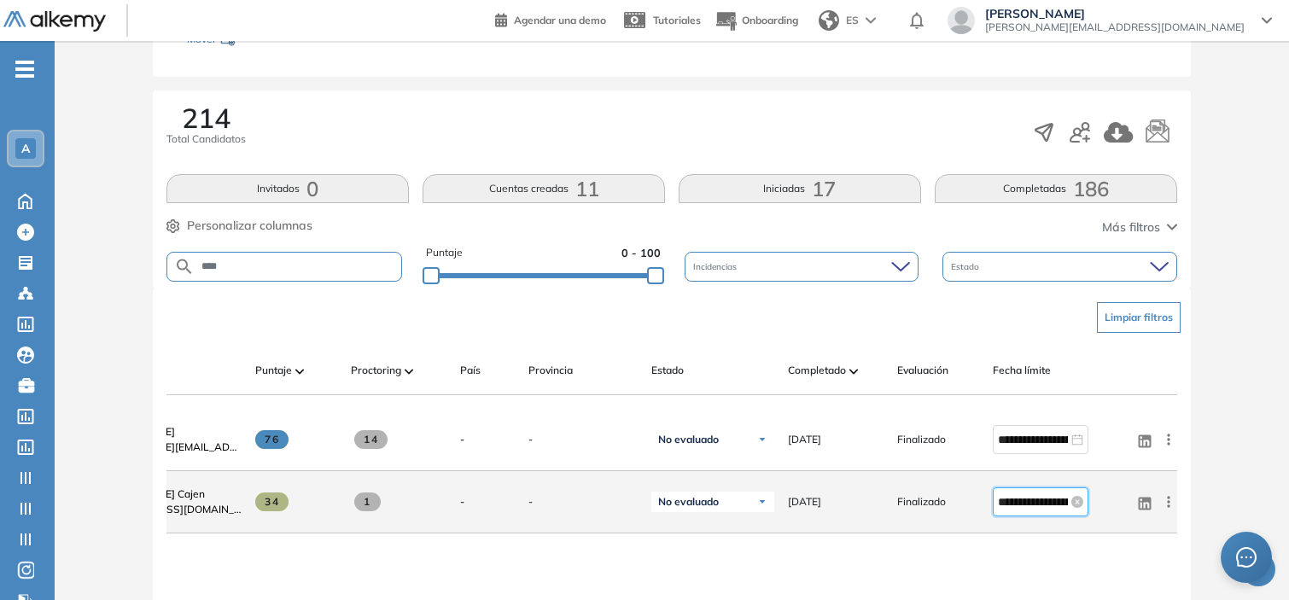
click at [1033, 499] on input "**********" at bounding box center [1033, 501] width 70 height 19
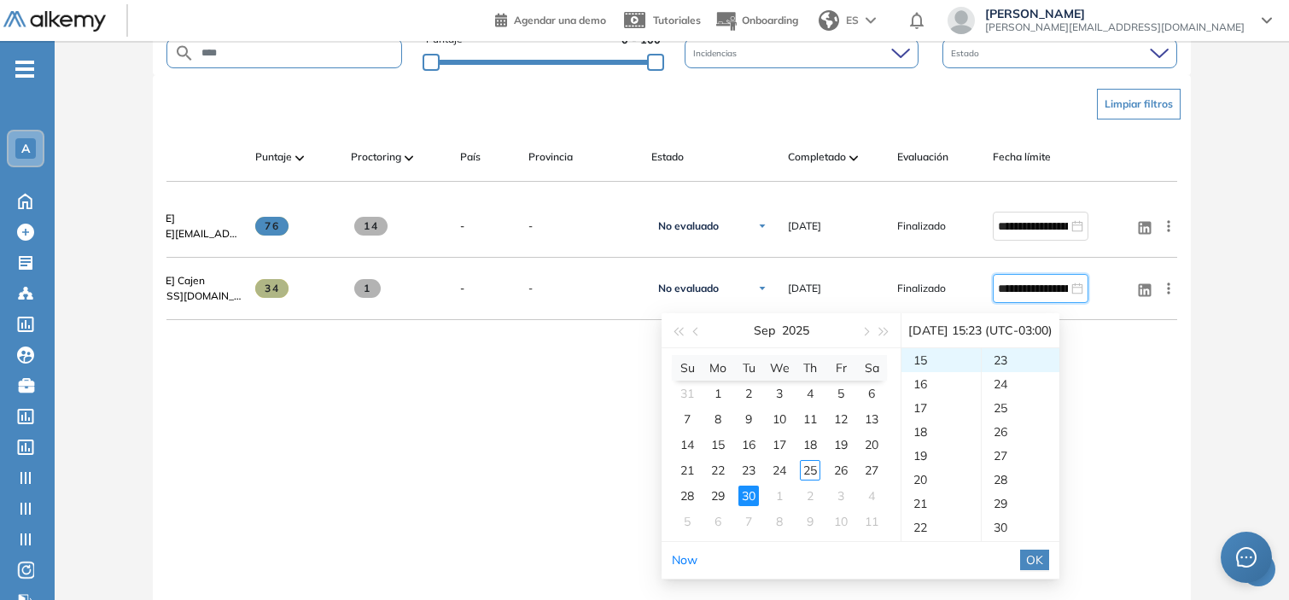
scroll to position [457, 0]
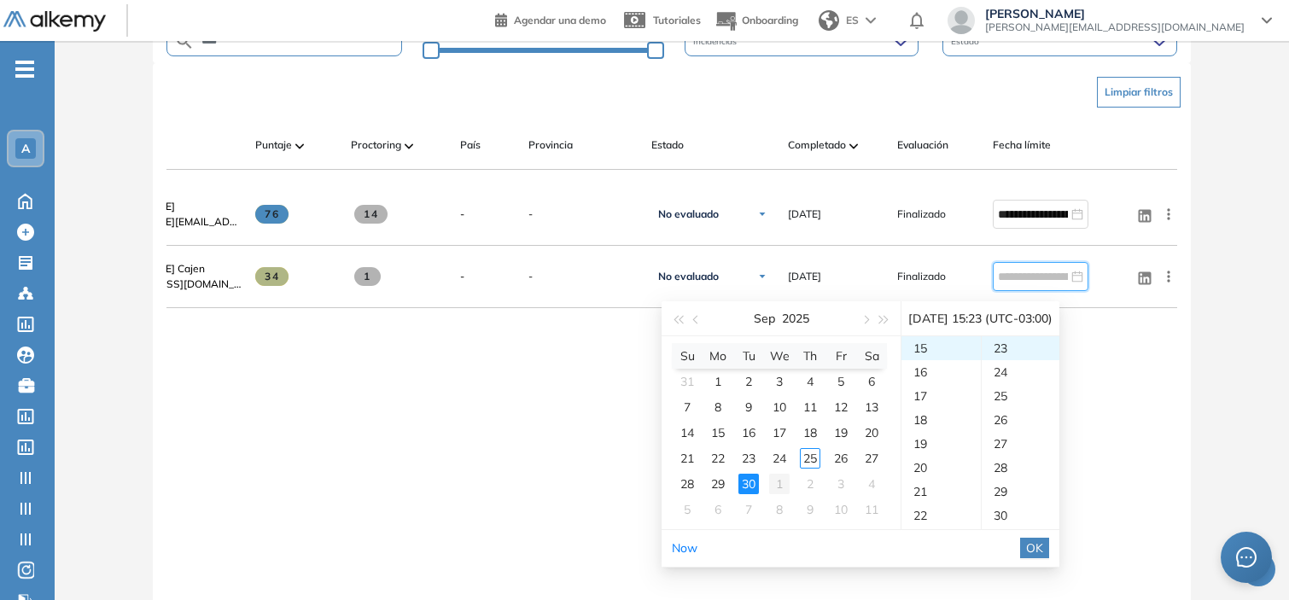
click at [782, 480] on div "1" at bounding box center [779, 484] width 20 height 20
click at [948, 351] on div "23" at bounding box center [940, 348] width 79 height 24
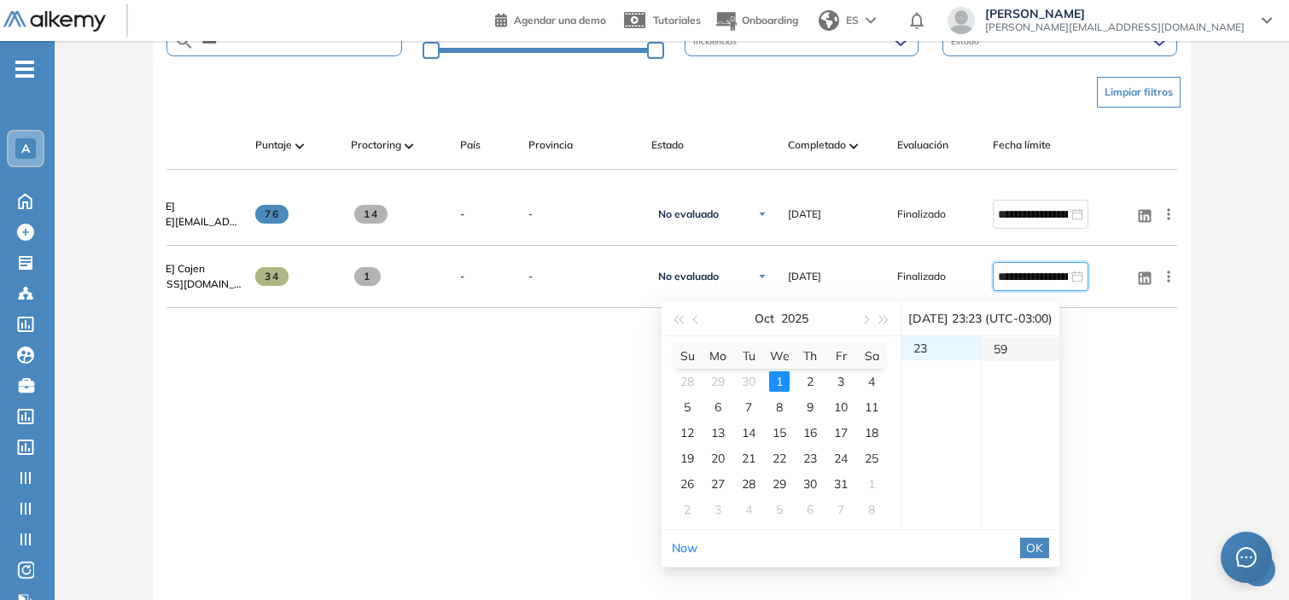
click at [1028, 347] on div "59" at bounding box center [1020, 349] width 79 height 24
click at [1043, 552] on span "OK" at bounding box center [1034, 547] width 17 height 19
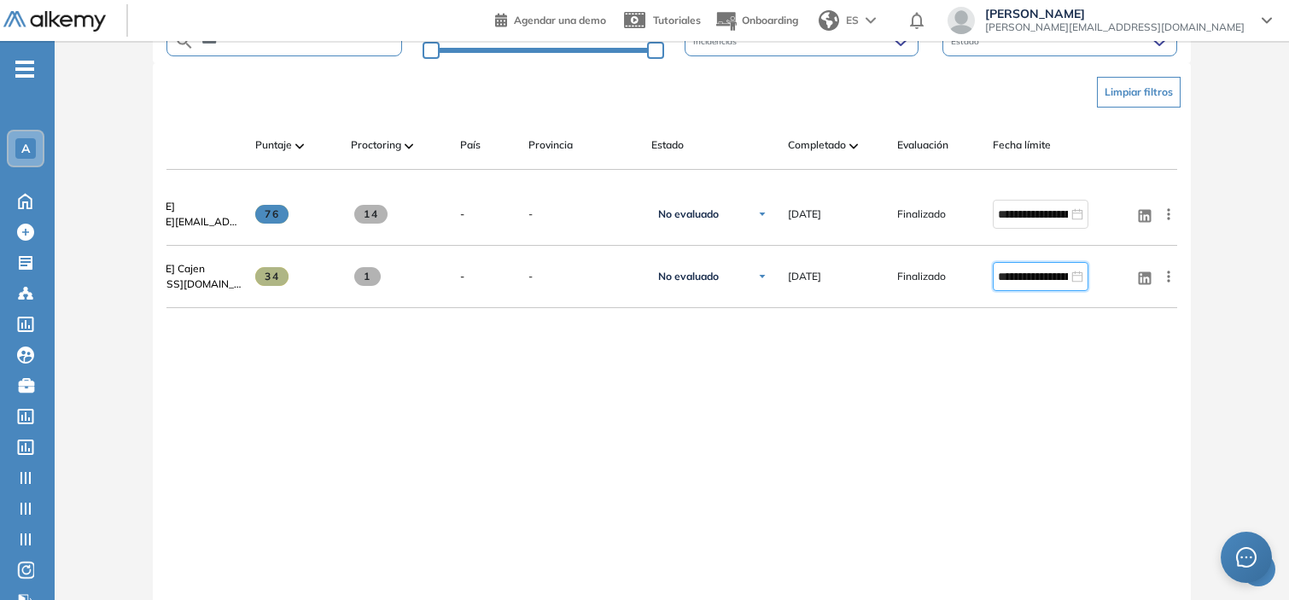
type input "**********"
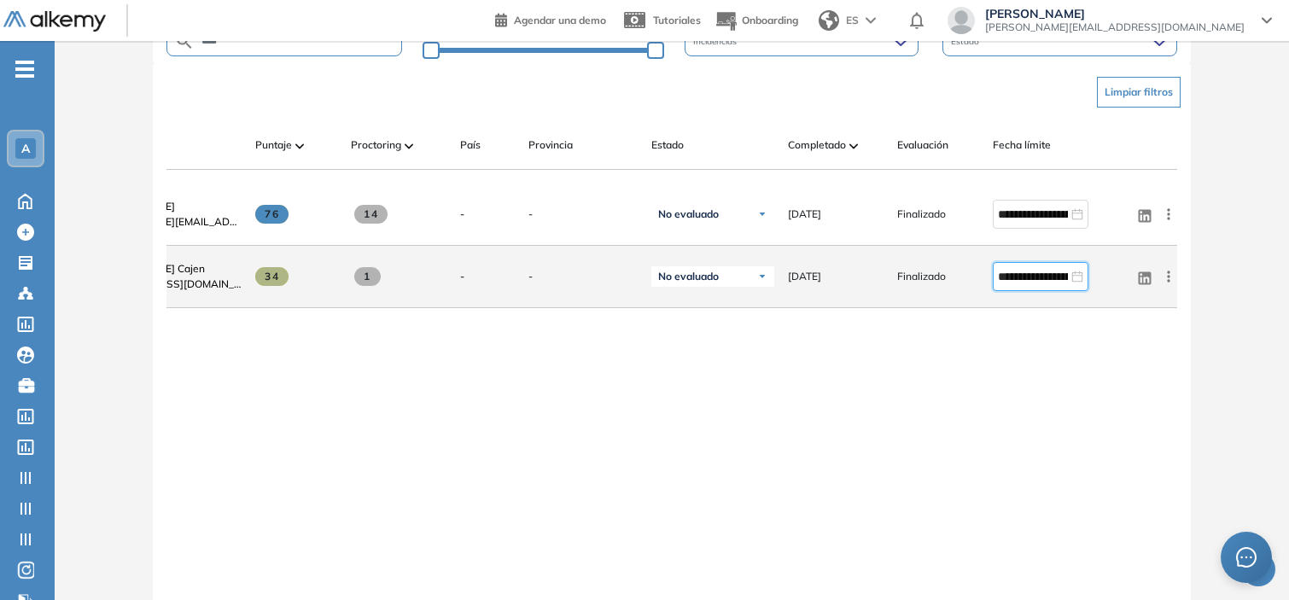
click at [1169, 282] on icon at bounding box center [1168, 276] width 3 height 11
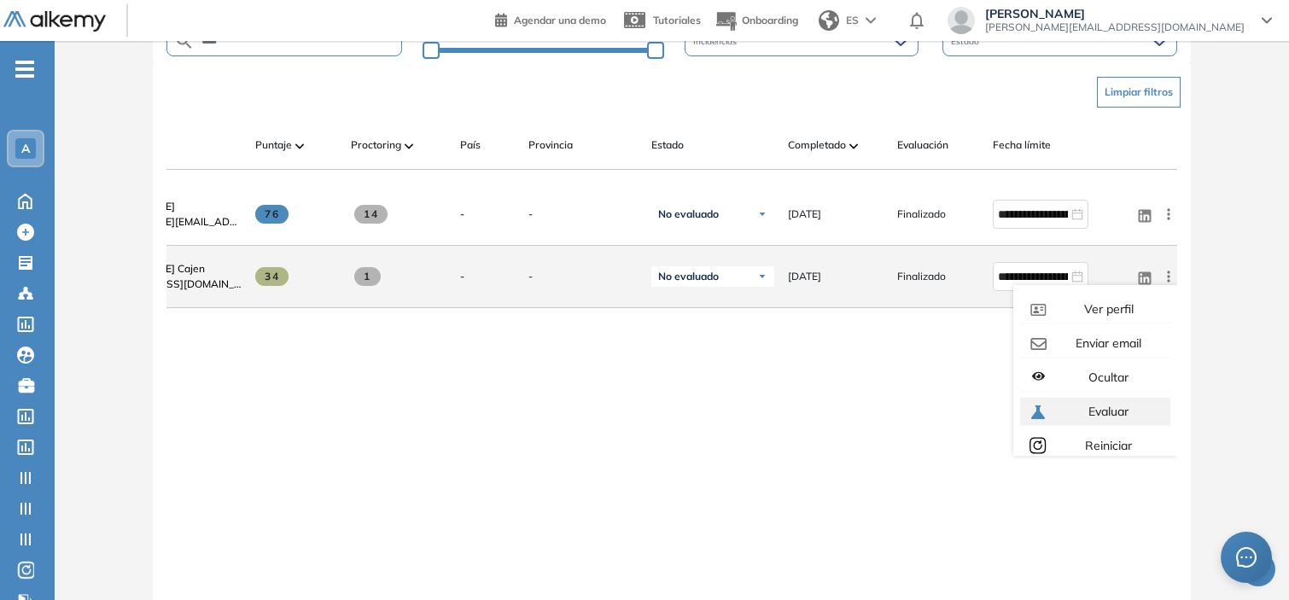
scroll to position [47, 0]
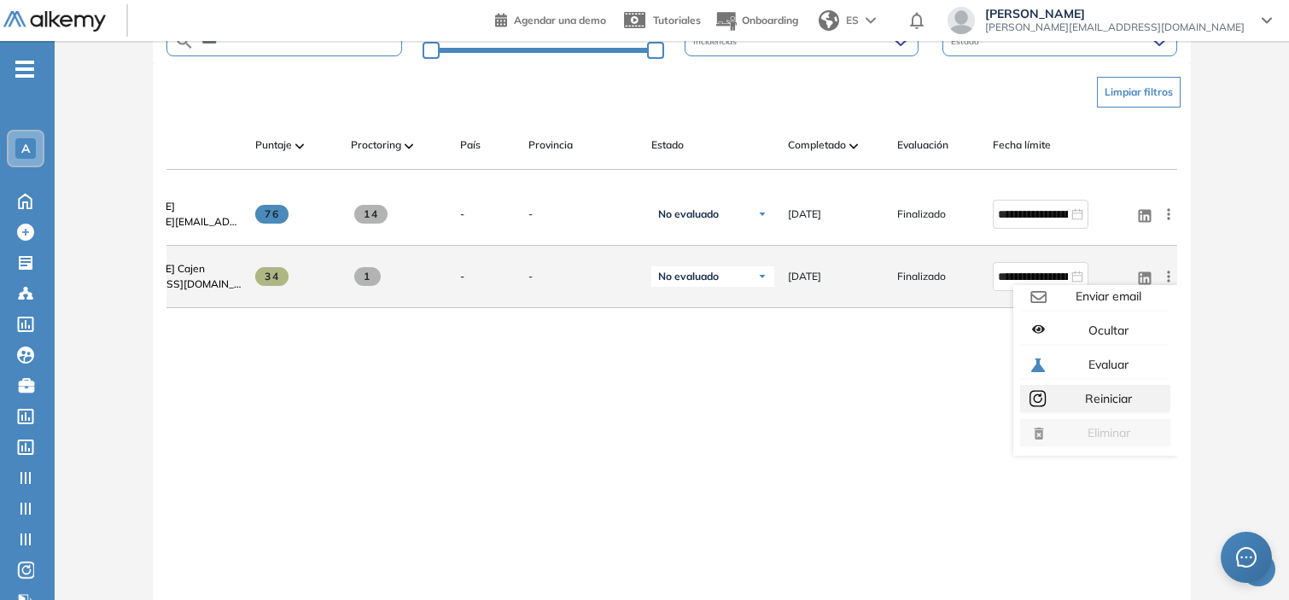
click at [1105, 406] on span "Reiniciar" at bounding box center [1106, 398] width 50 height 15
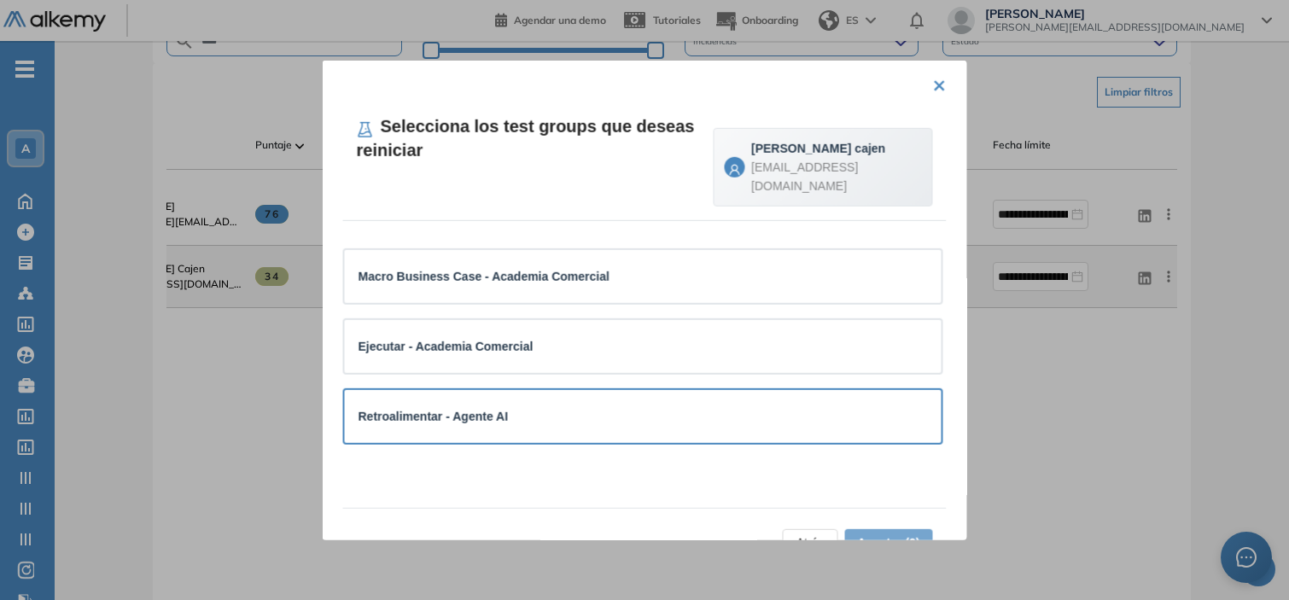
click at [469, 403] on div "Retroalimentar - Agente AI" at bounding box center [642, 416] width 569 height 26
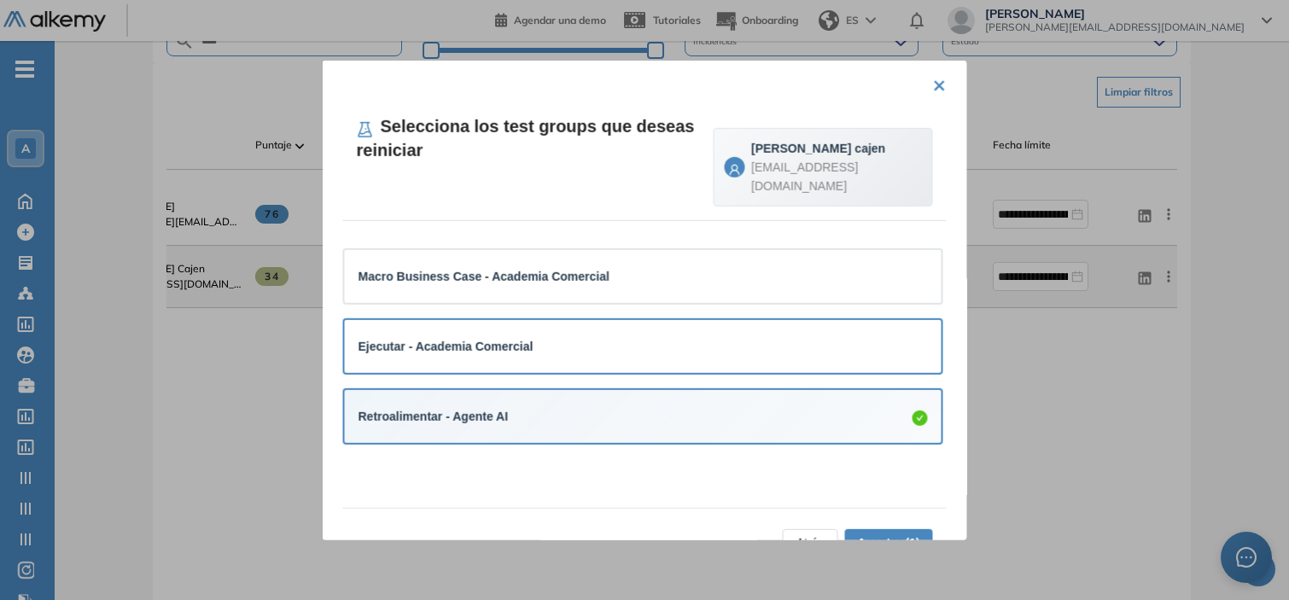
scroll to position [43, 0]
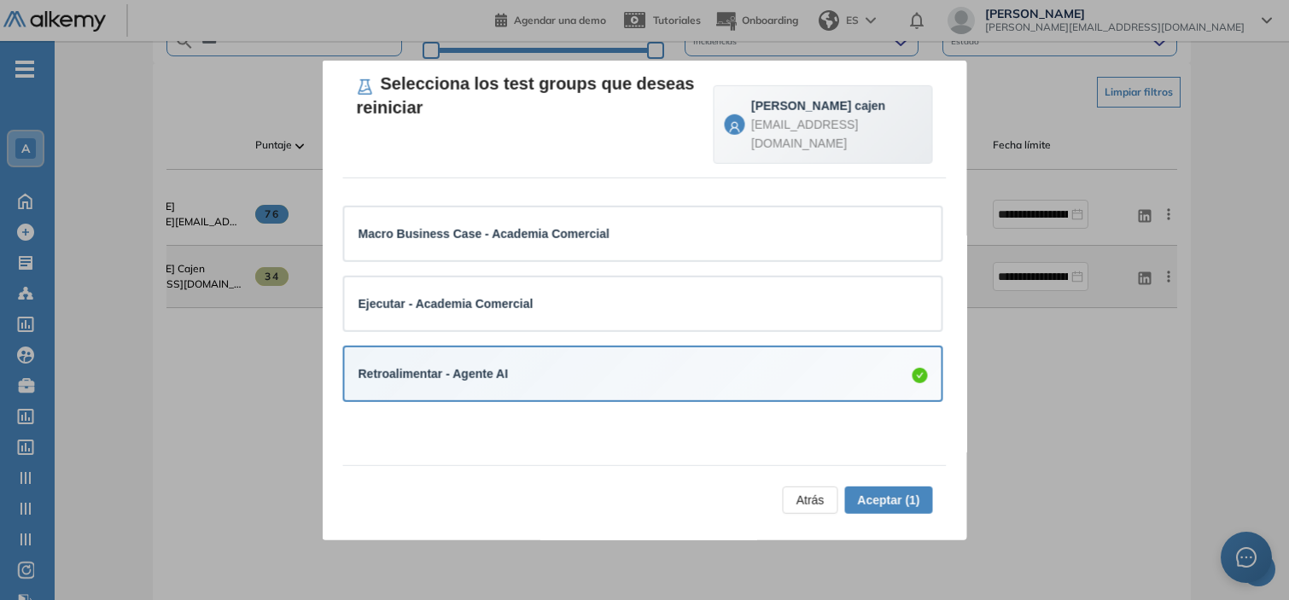
click at [897, 502] on span "Aceptar (1)" at bounding box center [888, 499] width 62 height 19
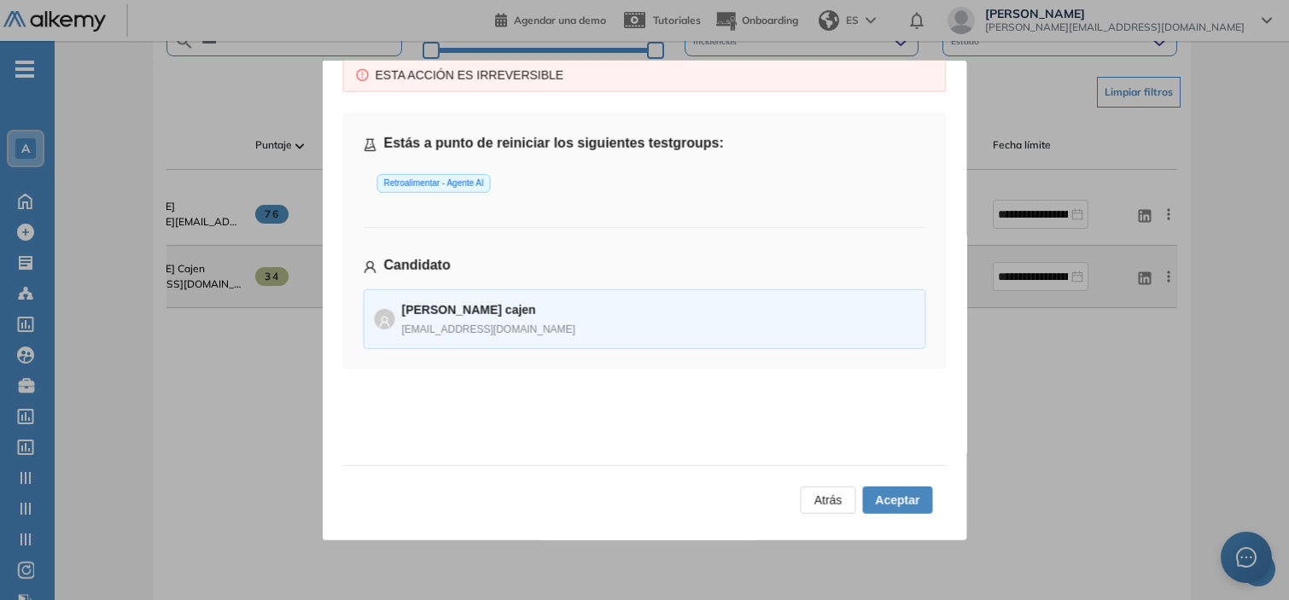
click at [879, 499] on span "Aceptar" at bounding box center [897, 499] width 44 height 19
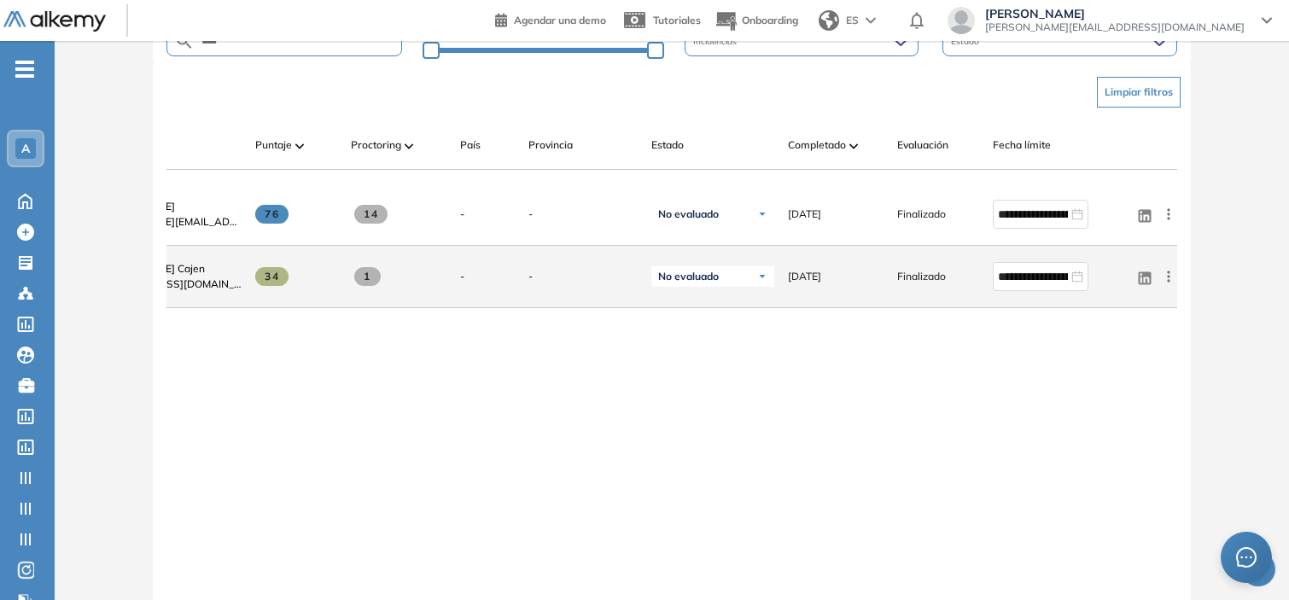
scroll to position [0, 0]
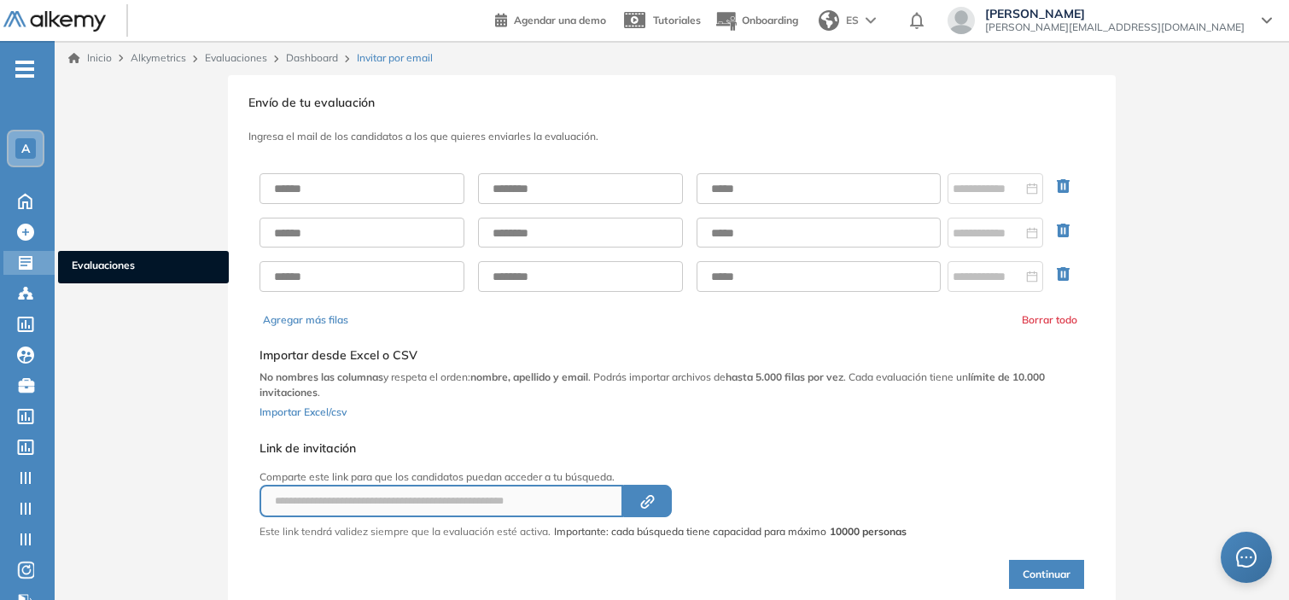
click at [26, 265] on icon at bounding box center [26, 263] width 14 height 14
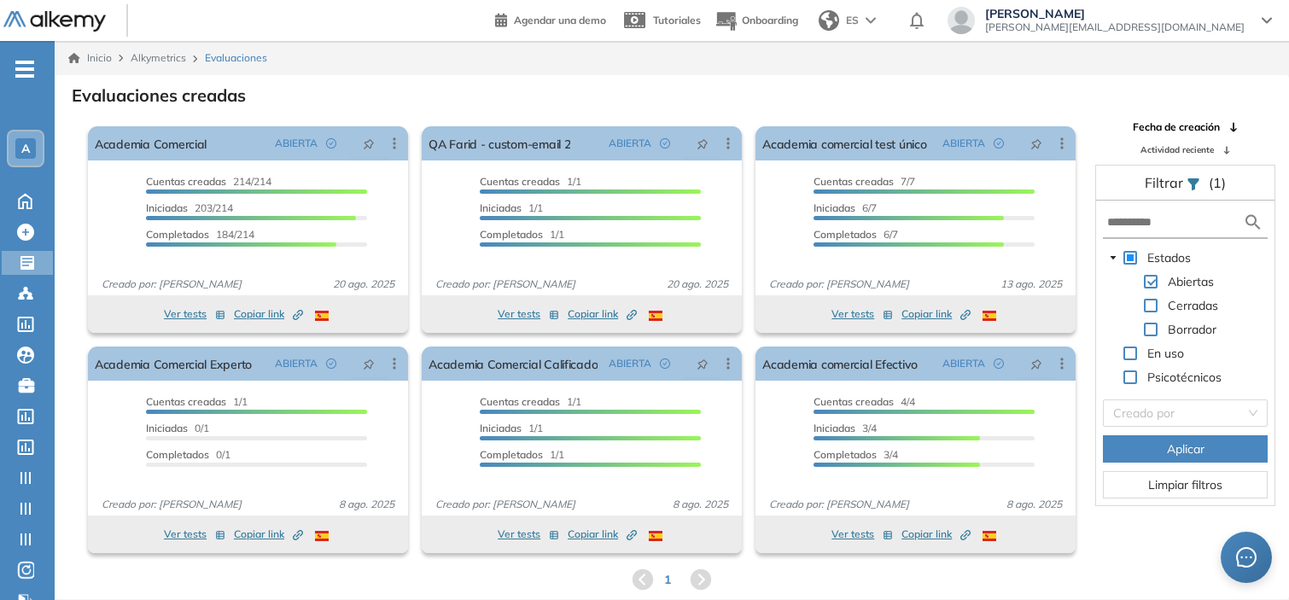
click at [21, 143] on span "A" at bounding box center [25, 149] width 9 height 14
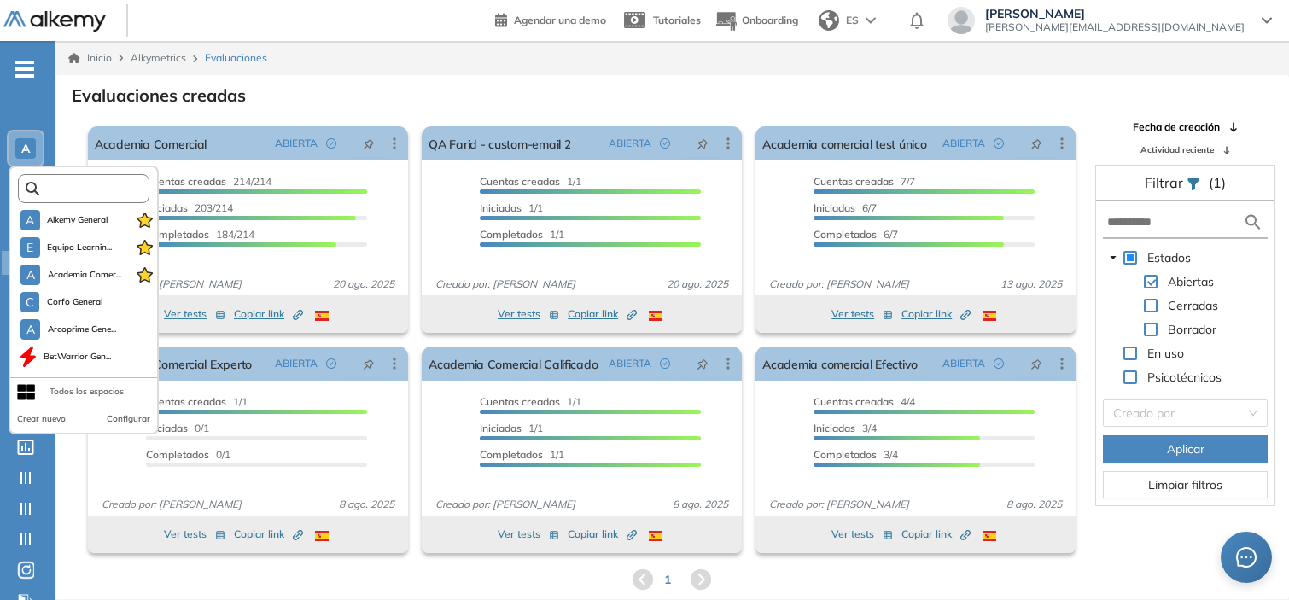
click at [80, 186] on input "text" at bounding box center [88, 189] width 99 height 13
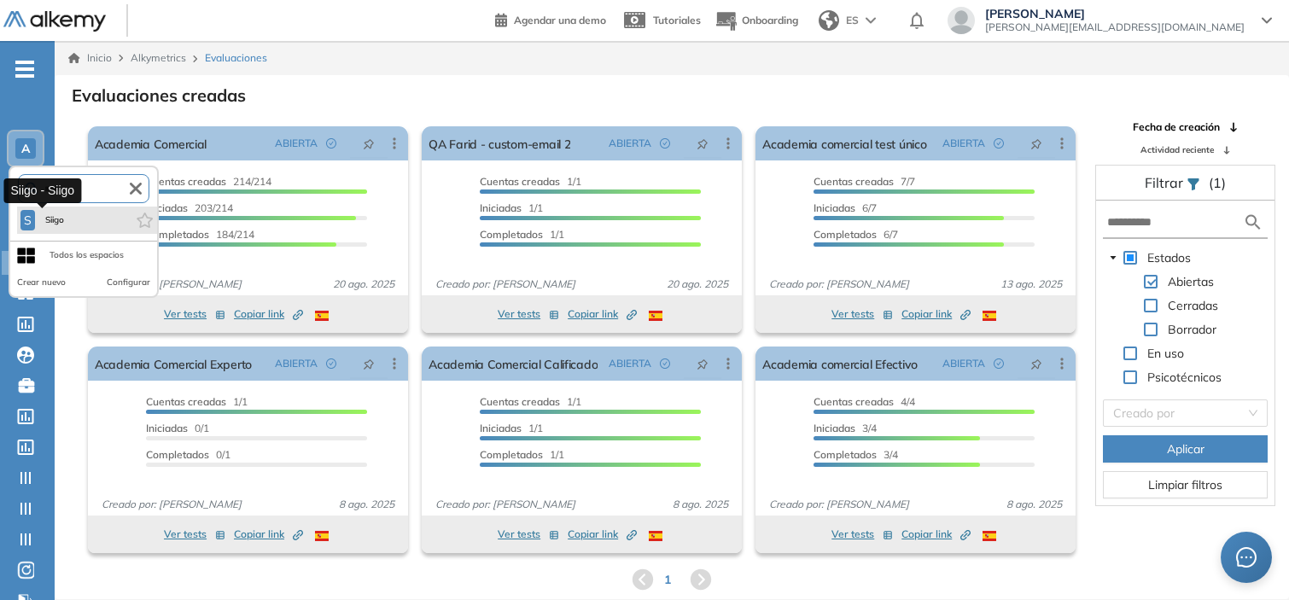
type input "*****"
click at [65, 213] on span "Siigo" at bounding box center [54, 220] width 25 height 14
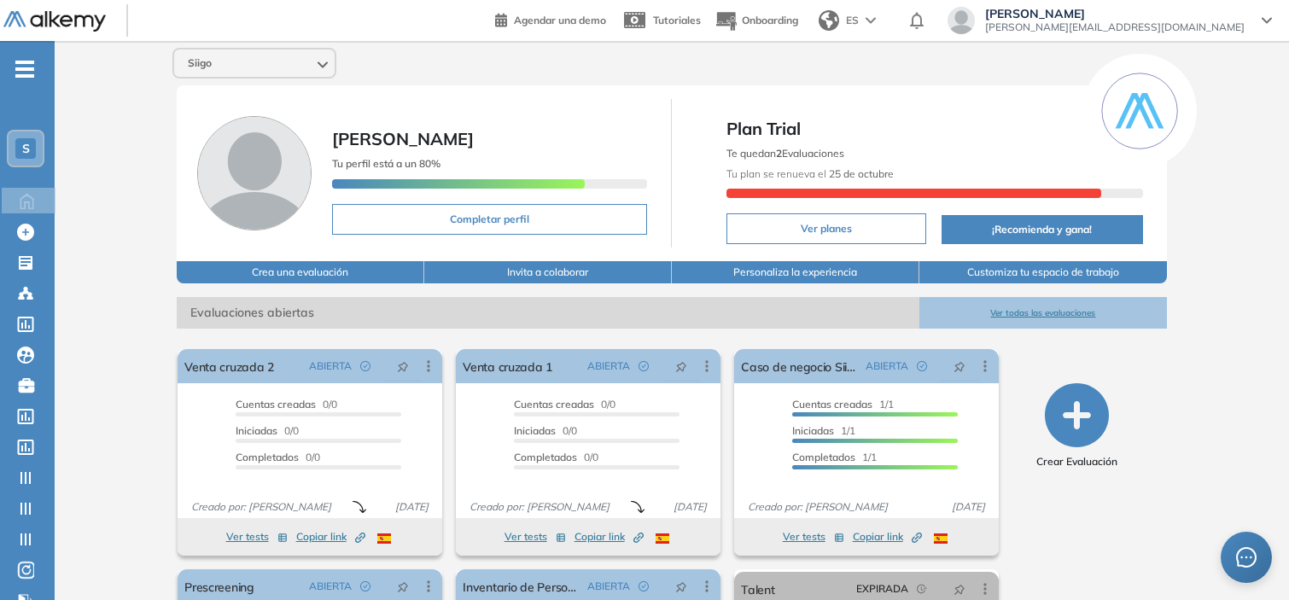
click at [92, 300] on div "[PERSON_NAME] Tu perfil está a un 80% Completar perfil Plan Trial Te quedan 2 E…" at bounding box center [672, 418] width 1234 height 755
click at [32, 68] on icon "-" at bounding box center [24, 68] width 19 height 3
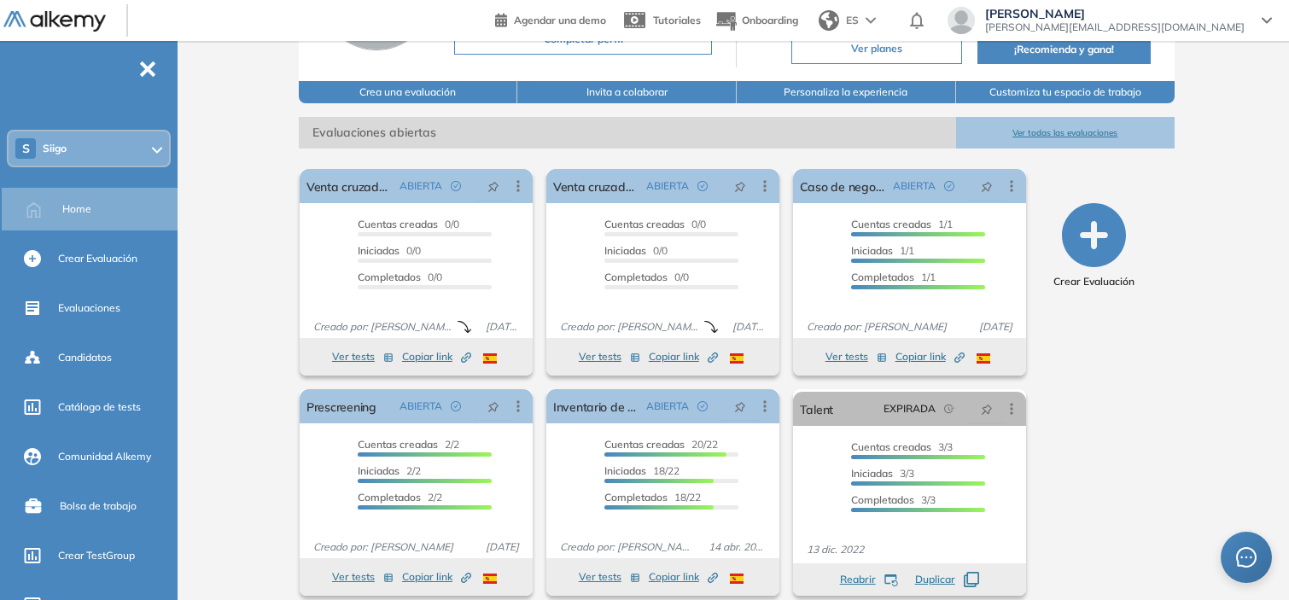
scroll to position [181, 0]
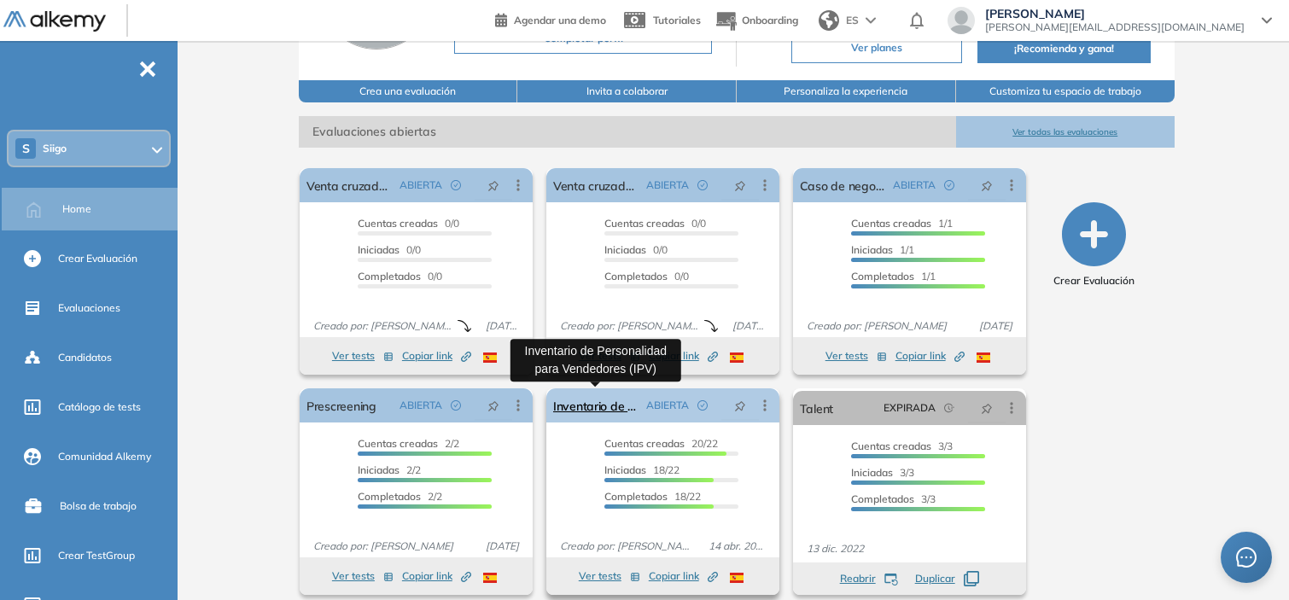
click at [614, 401] on link "Inventario de Personalidad para Vendedores (IPV)" at bounding box center [596, 405] width 86 height 34
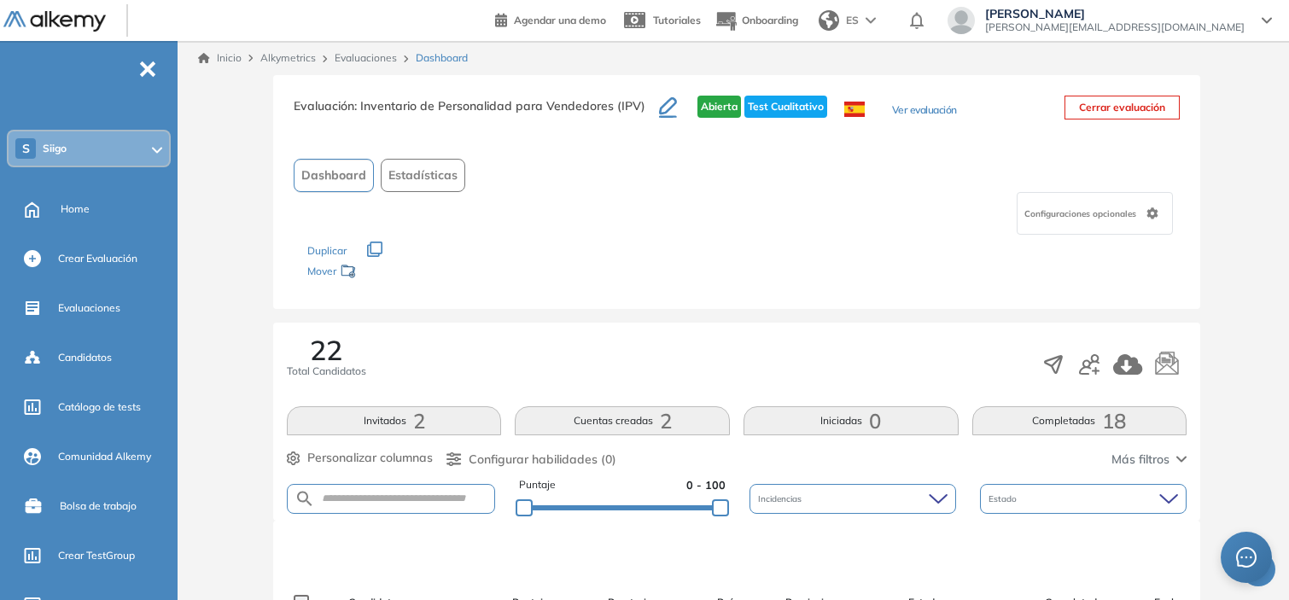
scroll to position [219, 0]
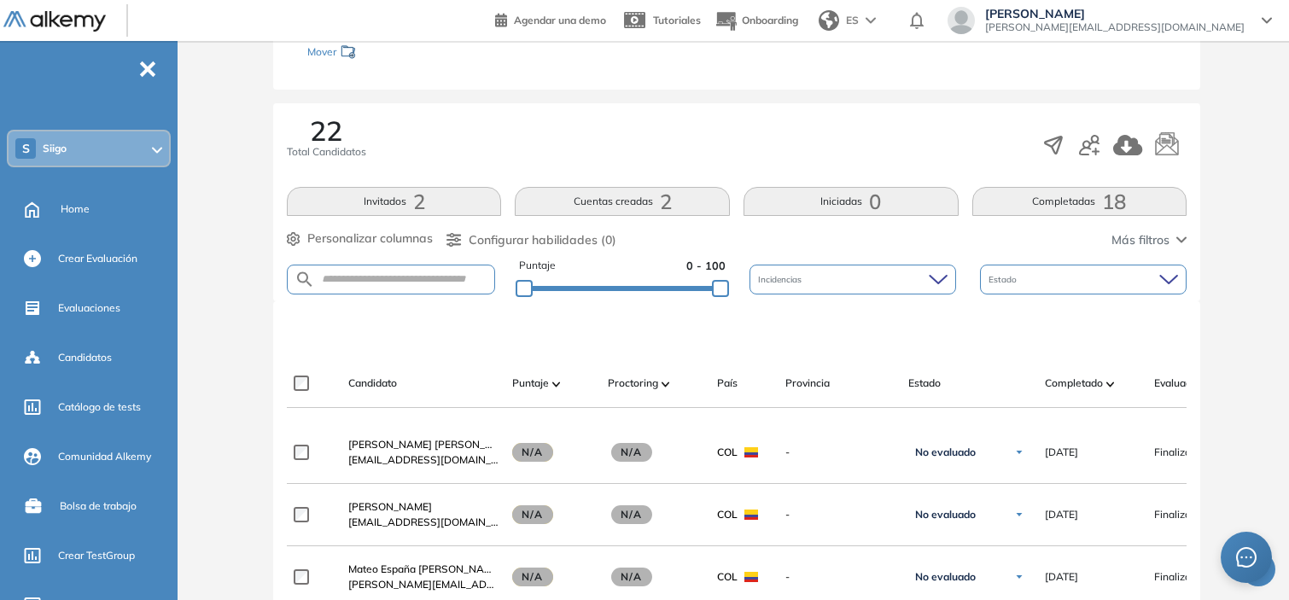
click at [1132, 246] on span "Más filtros" at bounding box center [1140, 240] width 58 height 18
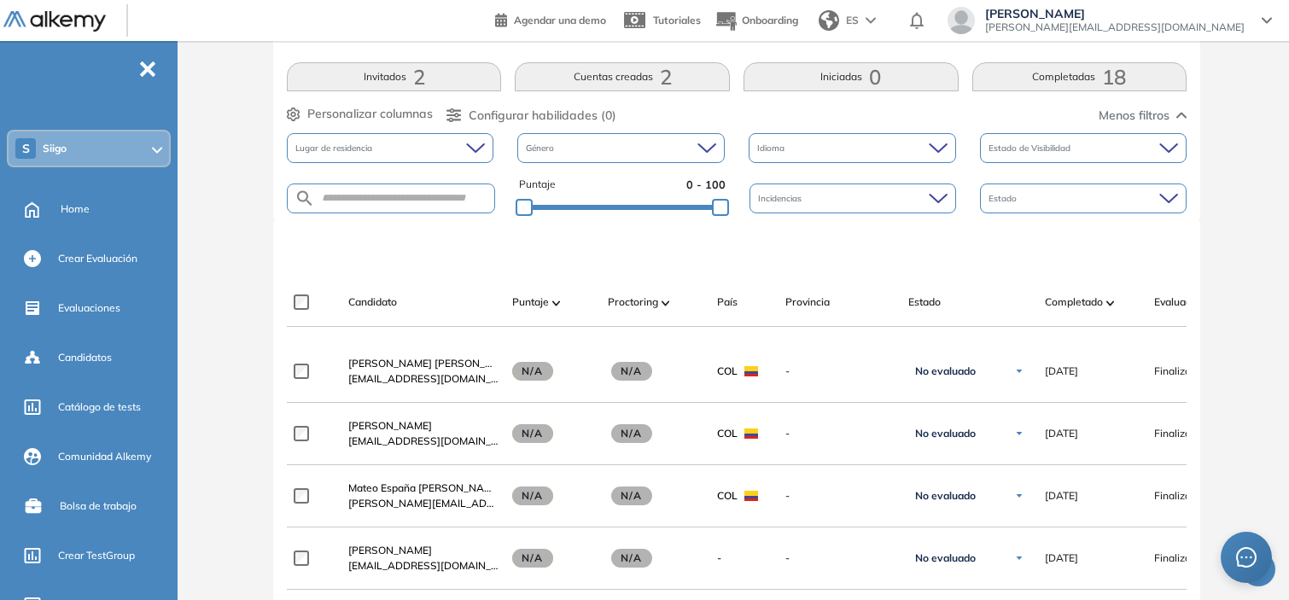
scroll to position [350, 0]
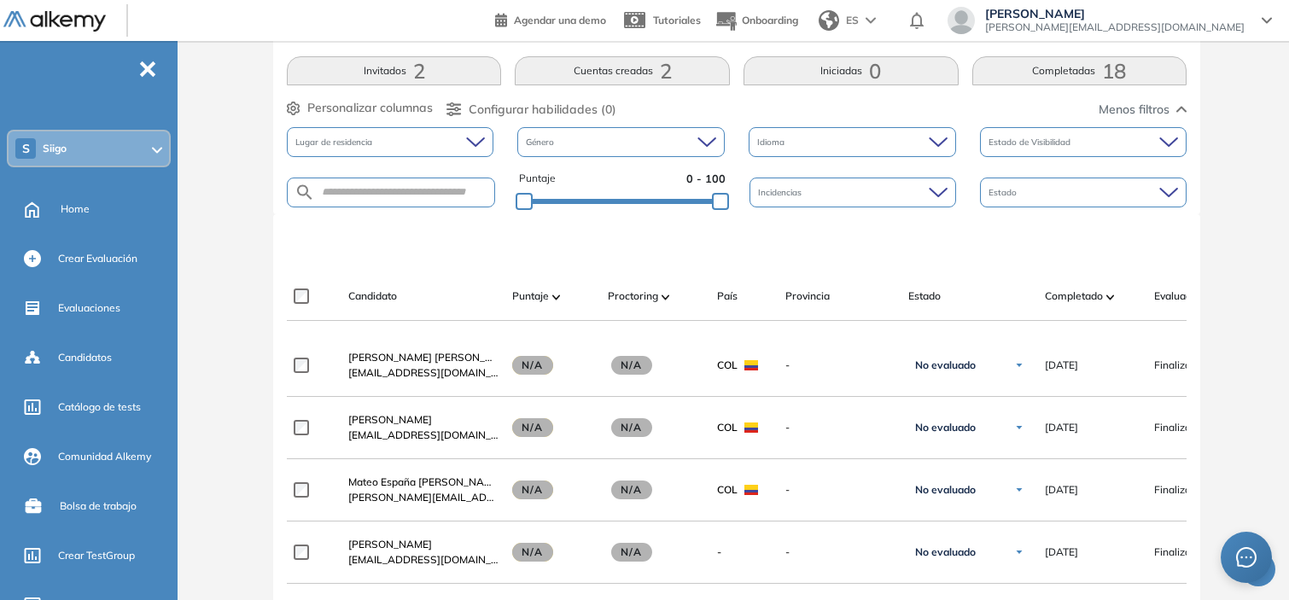
click at [567, 303] on div "Puntaje" at bounding box center [553, 296] width 82 height 20
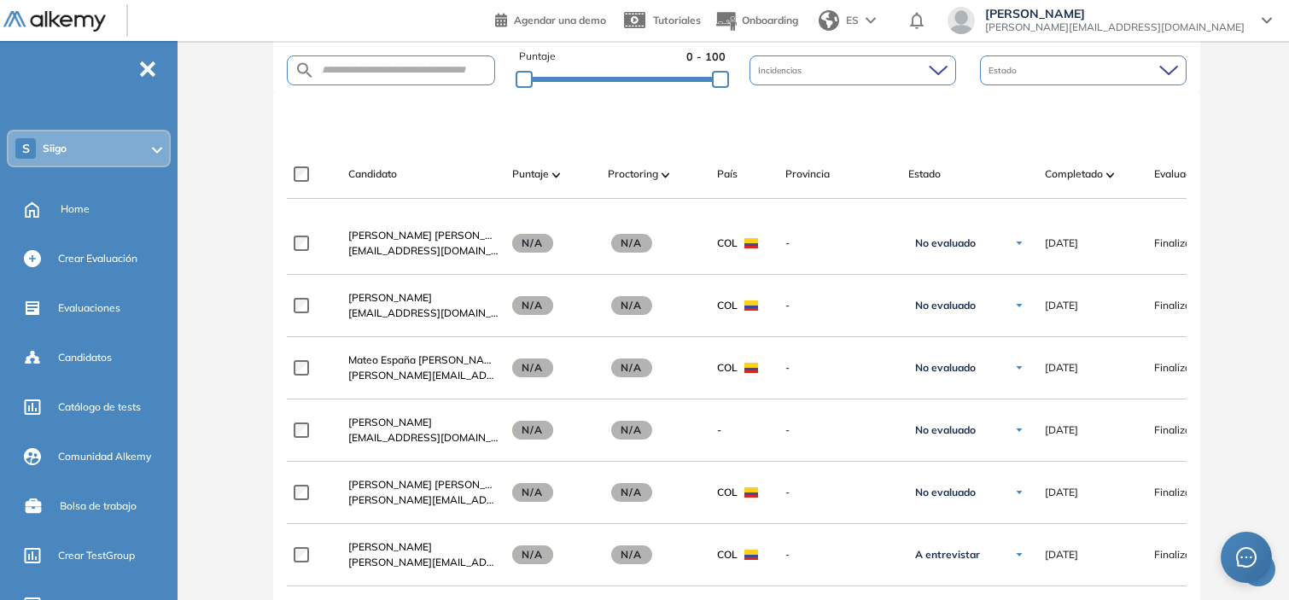
scroll to position [473, 0]
click at [536, 177] on span "Puntaje" at bounding box center [530, 173] width 37 height 15
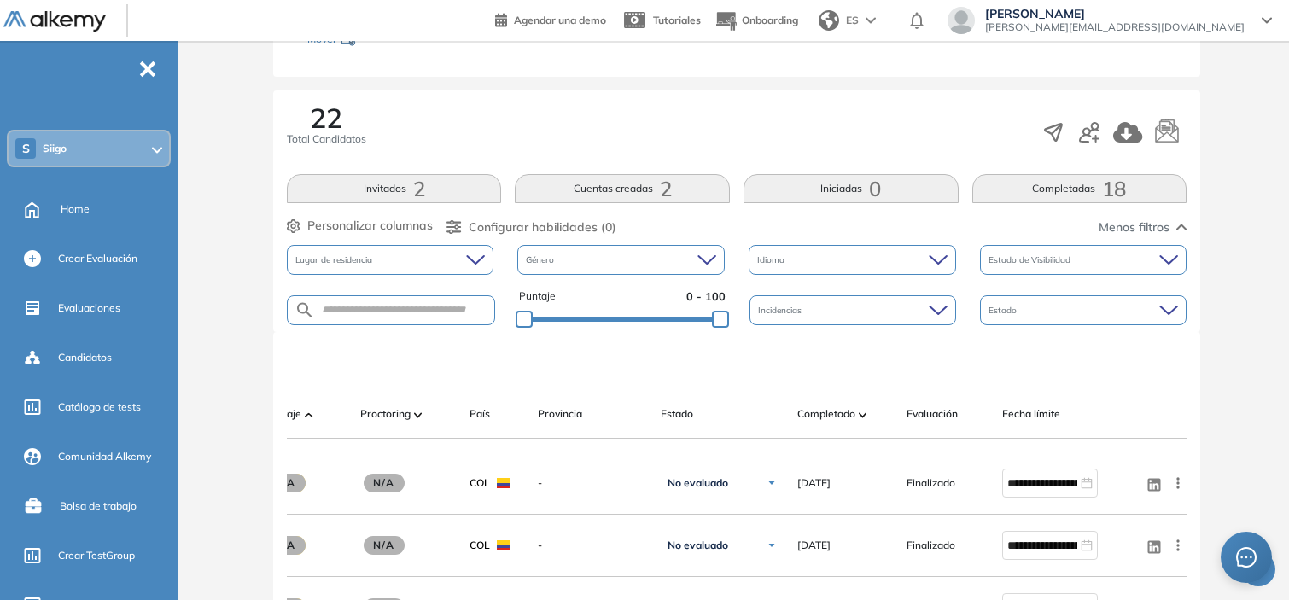
scroll to position [231, 0]
click at [387, 223] on span "Personalizar columnas" at bounding box center [369, 227] width 125 height 18
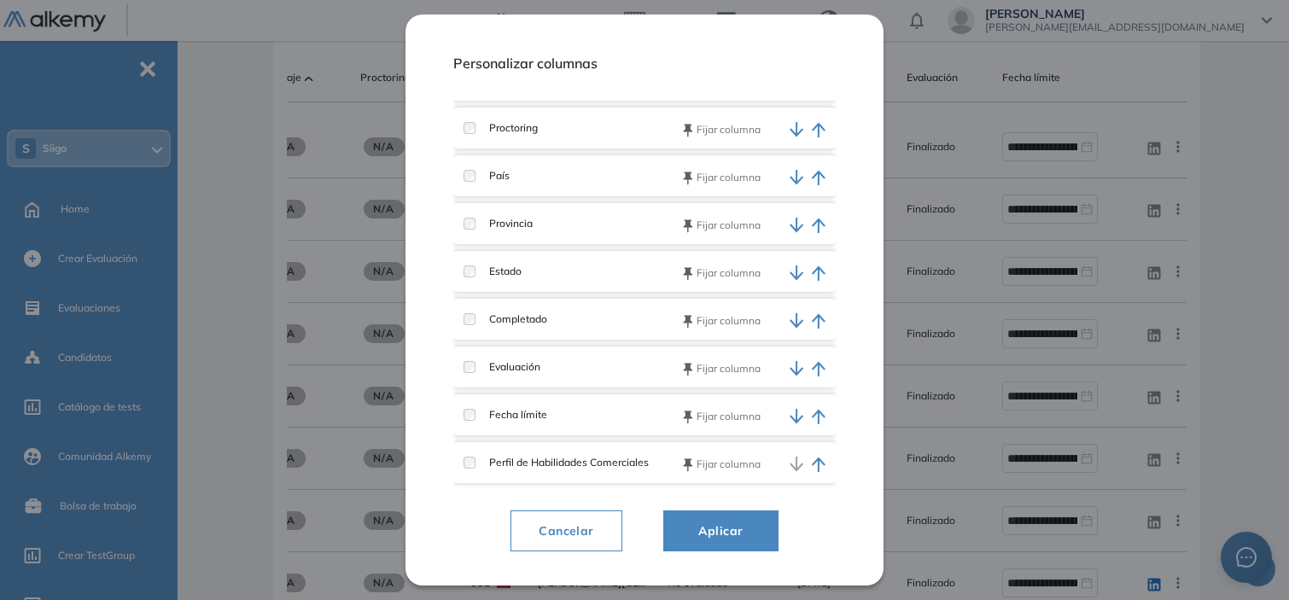
scroll to position [598, 0]
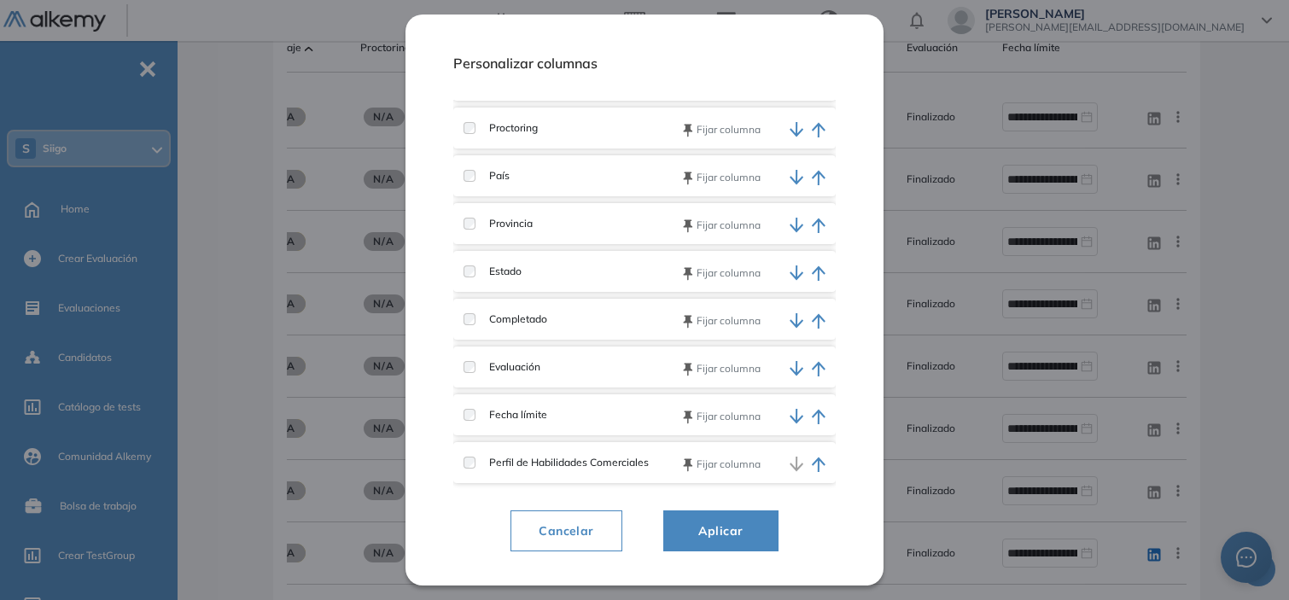
click at [727, 532] on span "Aplicar" at bounding box center [720, 531] width 73 height 20
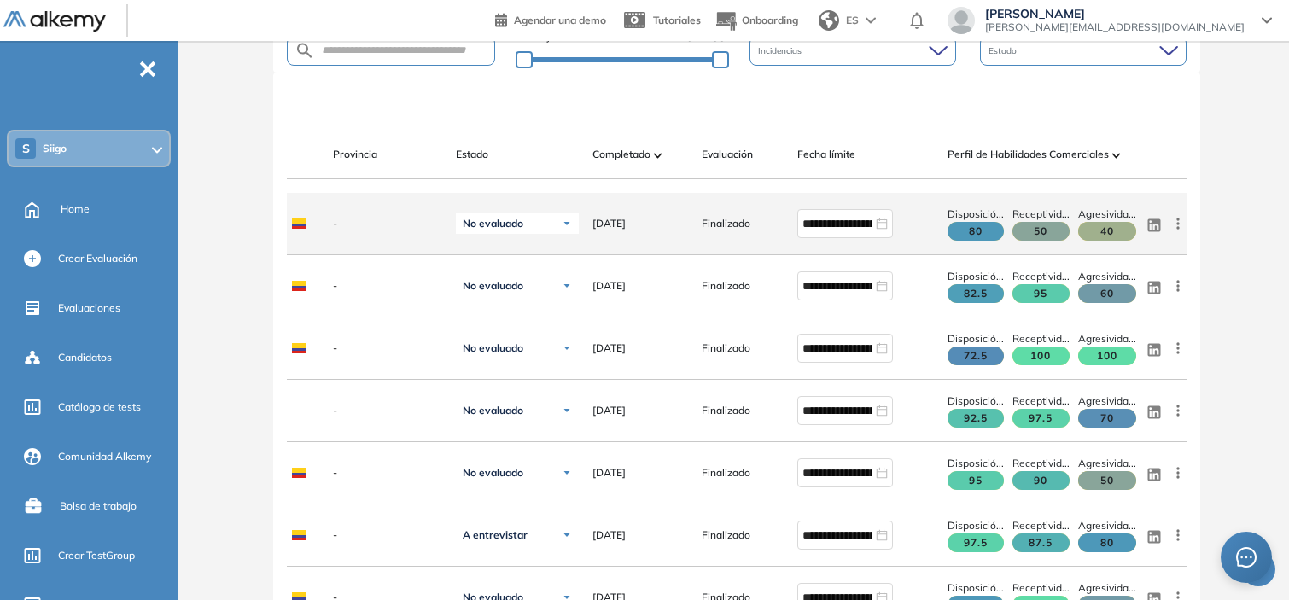
scroll to position [490, 0]
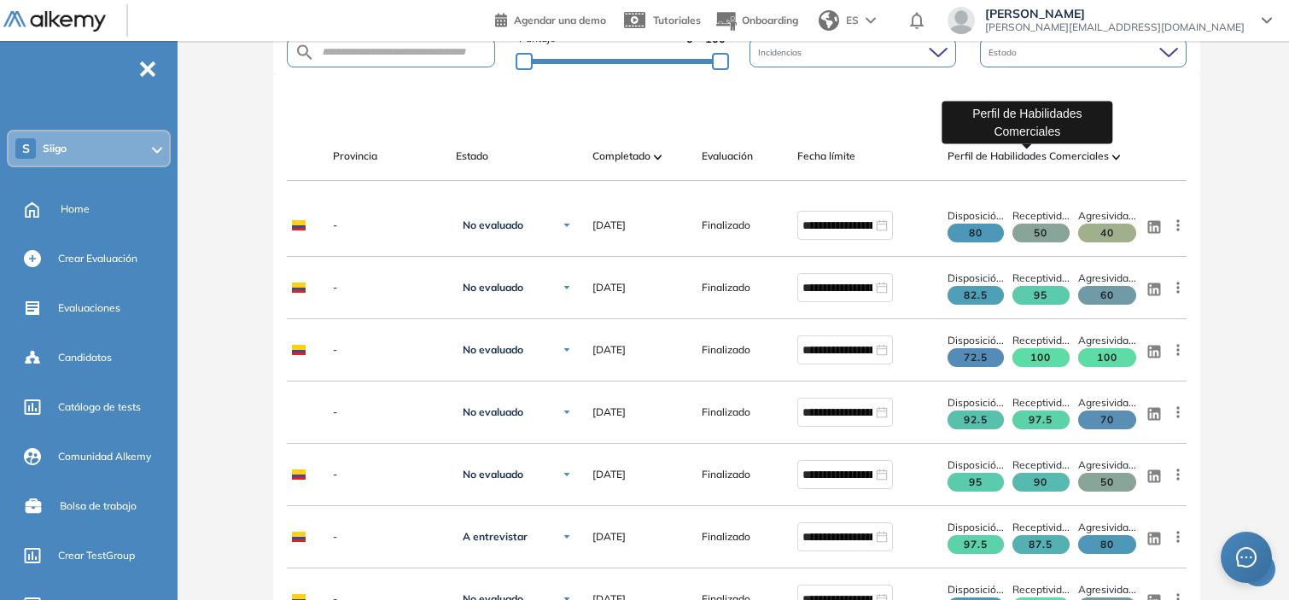
click at [1057, 152] on span "Perfil de Habilidades Comerciales" at bounding box center [1027, 155] width 161 height 15
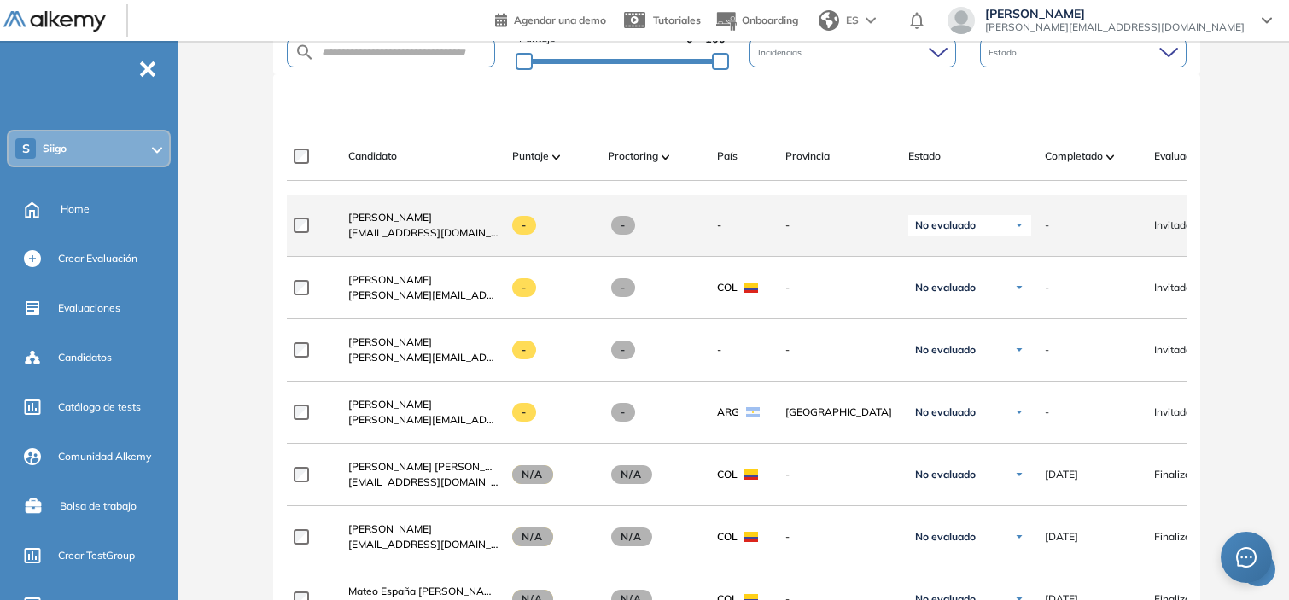
click at [1097, 201] on div "[PERSON_NAME] [EMAIL_ADDRESS][DOMAIN_NAME] - - - - No evaluado No evaluado Eval…" at bounding box center [963, 226] width 1352 height 62
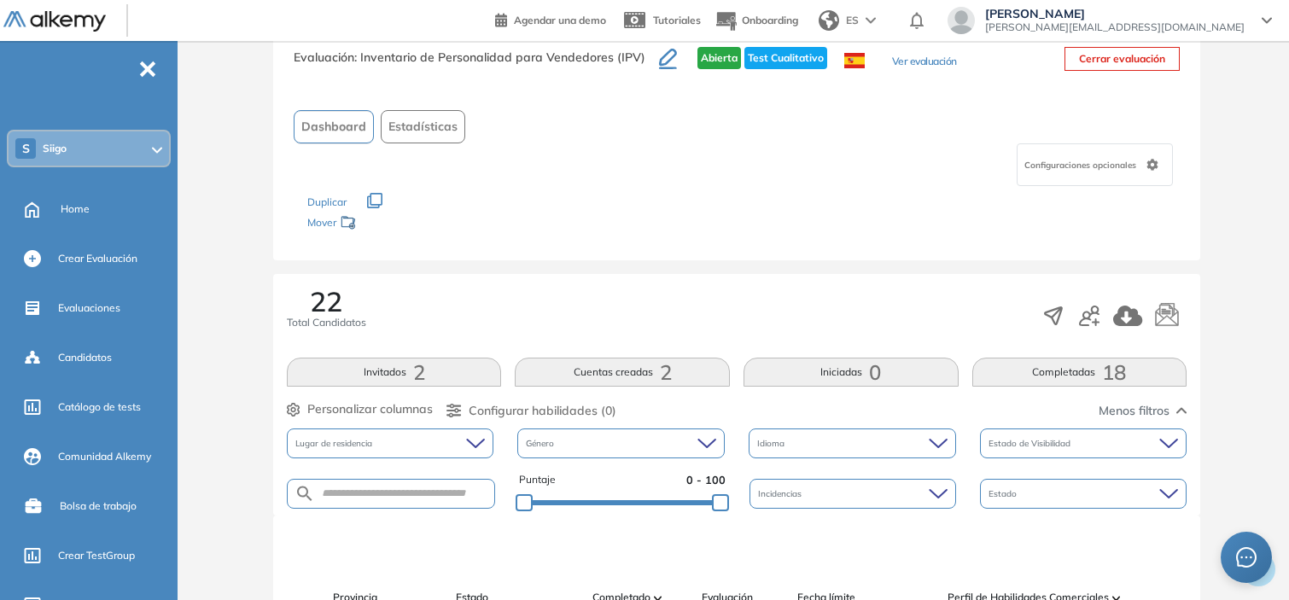
scroll to position [0, 0]
